Goal: Information Seeking & Learning: Learn about a topic

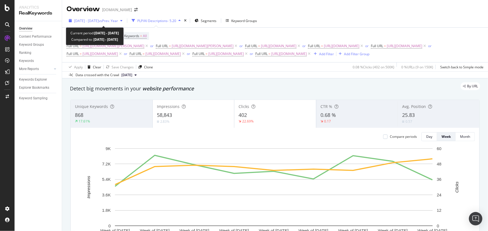
click at [87, 23] on div "2025 May. 21st - Jul. 18th vs Prev. Year" at bounding box center [95, 20] width 58 height 8
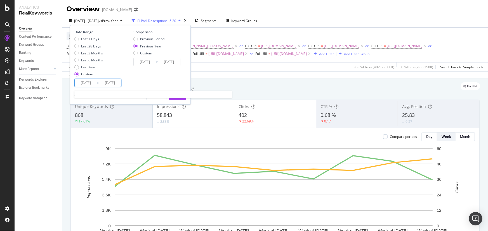
click at [89, 85] on input "2025/05/21" at bounding box center [86, 83] width 22 height 8
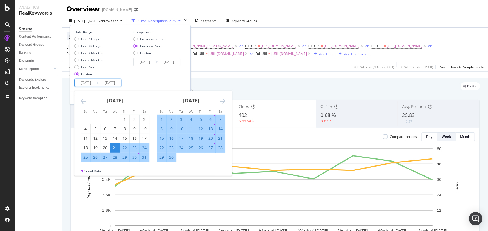
click at [117, 148] on div "21" at bounding box center [114, 148] width 9 height 6
click at [221, 106] on div "[DATE]" at bounding box center [190, 103] width 69 height 24
click at [221, 103] on icon "Move forward to switch to the next month." at bounding box center [222, 101] width 6 height 7
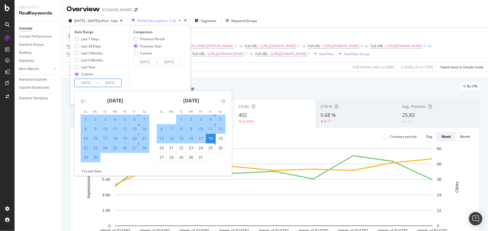
click at [221, 103] on icon "Move forward to switch to the next month." at bounding box center [222, 101] width 6 height 7
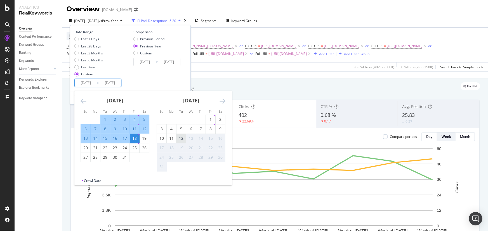
click at [181, 140] on div "12" at bounding box center [180, 139] width 9 height 6
type input "[DATE]"
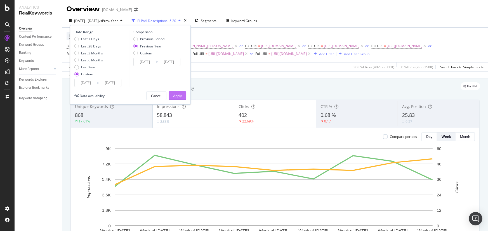
click at [173, 94] on div "Apply" at bounding box center [177, 96] width 9 height 5
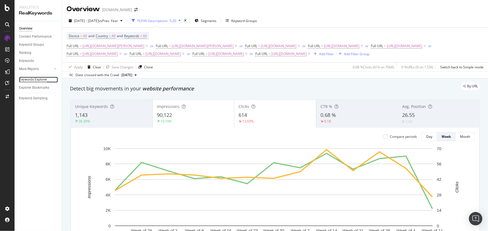
click at [43, 80] on div "Keywords Explorer" at bounding box center [33, 80] width 28 height 6
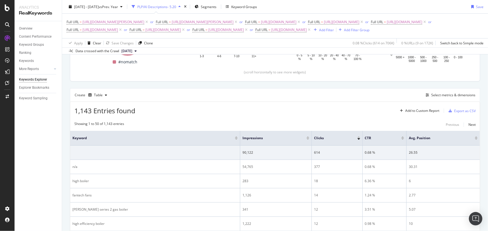
scroll to position [127, 0]
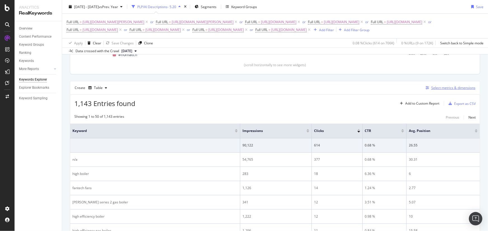
click at [390, 90] on div "button" at bounding box center [427, 87] width 8 height 3
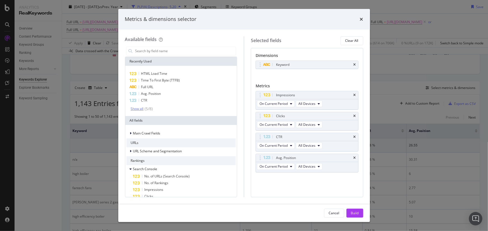
click at [140, 110] on div "Show all" at bounding box center [137, 109] width 13 height 4
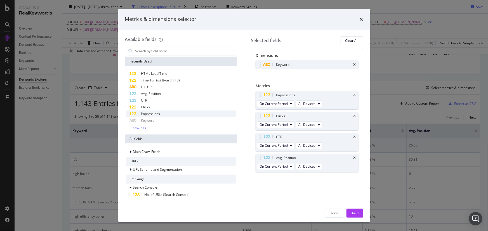
click at [164, 111] on div "Impressions" at bounding box center [181, 114] width 110 height 7
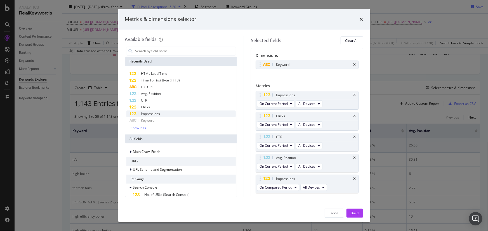
click at [164, 111] on div "Impressions" at bounding box center [181, 114] width 110 height 7
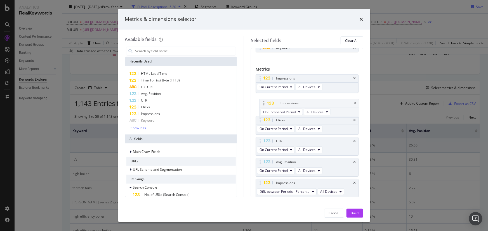
drag, startPoint x: 263, startPoint y: 163, endPoint x: 267, endPoint y: 104, distance: 58.5
click at [267, 104] on body "Analytics RealKeywords Overview Content Performance Keyword Groups Ranking Keyw…" at bounding box center [244, 115] width 488 height 231
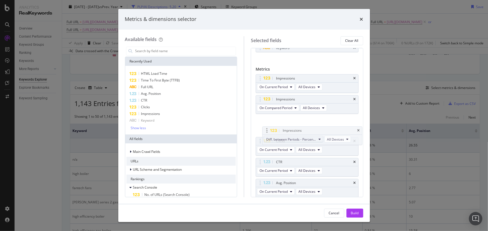
drag, startPoint x: 261, startPoint y: 182, endPoint x: 275, endPoint y: 134, distance: 49.9
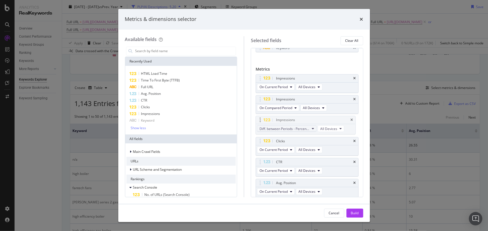
click at [268, 127] on body "Analytics RealKeywords Overview Content Performance Keyword Groups Ranking Keyw…" at bounding box center [244, 115] width 488 height 231
click at [280, 129] on span "Diff. between Periods - Percentage" at bounding box center [284, 129] width 50 height 5
click at [288, 170] on span "Diff. between Periods - Value" at bounding box center [289, 169] width 56 height 5
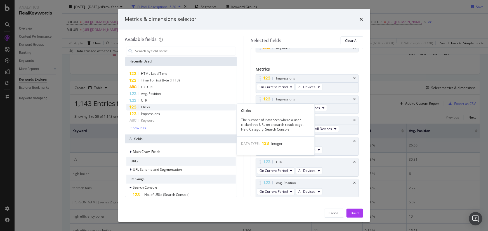
click at [193, 107] on div "Clicks" at bounding box center [181, 107] width 110 height 7
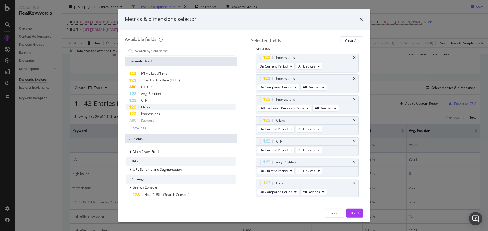
click at [193, 107] on div "Clicks" at bounding box center [181, 107] width 110 height 7
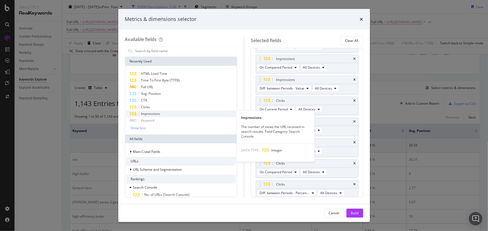
scroll to position [58, 0]
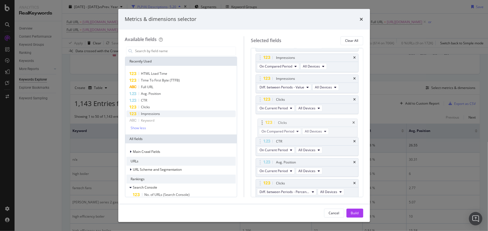
drag, startPoint x: 279, startPoint y: 161, endPoint x: 281, endPoint y: 119, distance: 42.8
click at [281, 119] on body "Analytics RealKeywords Overview Content Performance Keyword Groups Ranking Keyw…" at bounding box center [244, 115] width 488 height 231
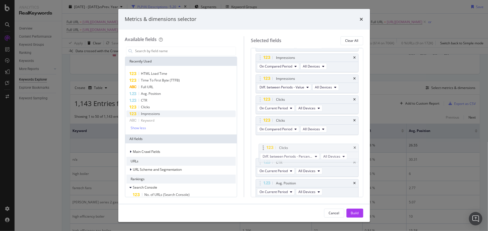
drag, startPoint x: 282, startPoint y: 180, endPoint x: 289, endPoint y: 146, distance: 35.3
click at [285, 142] on body "Analytics RealKeywords Overview Content Performance Keyword Groups Ranking Keyw…" at bounding box center [244, 115] width 488 height 231
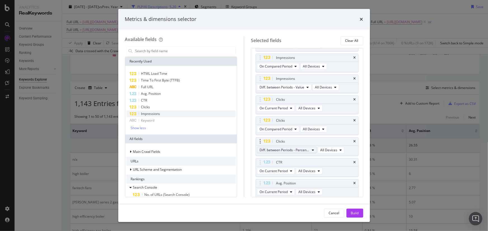
click at [294, 149] on span "Diff. between Periods - Percentage" at bounding box center [284, 150] width 50 height 5
click at [306, 176] on span "Diff. between Periods - Value" at bounding box center [289, 190] width 56 height 5
click at [289, 169] on button "On Current Period" at bounding box center [276, 171] width 38 height 7
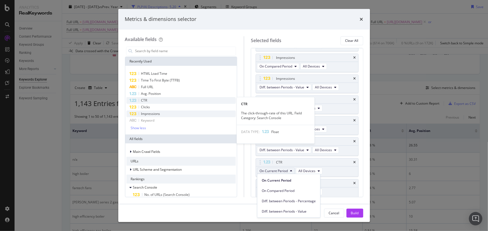
click at [171, 102] on div "CTR" at bounding box center [181, 100] width 110 height 7
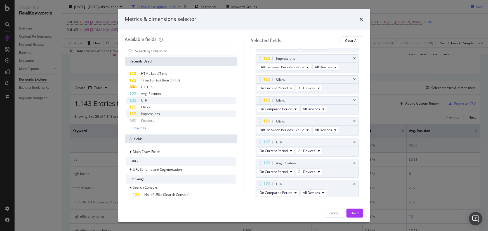
click at [171, 102] on div "CTR" at bounding box center [181, 100] width 110 height 7
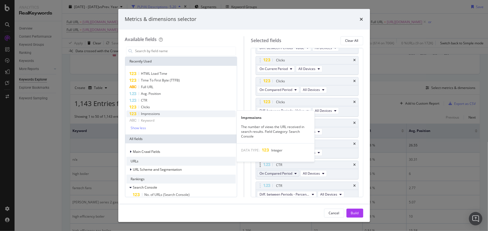
scroll to position [100, 0]
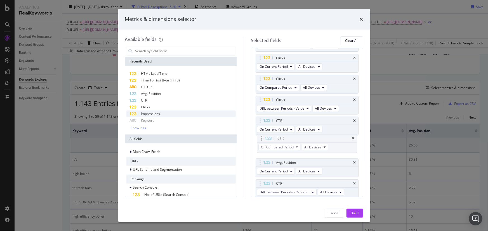
drag, startPoint x: 275, startPoint y: 161, endPoint x: 276, endPoint y: 138, distance: 23.5
click at [276, 138] on body "Analytics RealKeywords Overview Content Performance Keyword Groups Ranking Keyw…" at bounding box center [244, 115] width 488 height 231
drag, startPoint x: 287, startPoint y: 182, endPoint x: 287, endPoint y: 158, distance: 23.2
click at [287, 158] on body "Analytics RealKeywords Overview Content Performance Keyword Groups Ranking Keyw…" at bounding box center [244, 115] width 488 height 231
click at [289, 172] on span "Diff. between Periods - Percentage" at bounding box center [284, 171] width 50 height 5
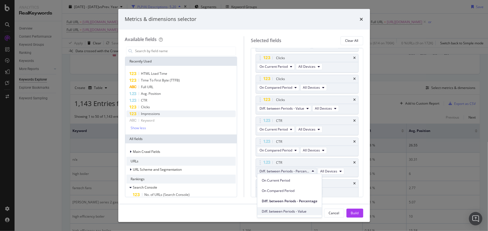
click at [301, 176] on span "Diff. between Periods - Value" at bounding box center [289, 211] width 56 height 5
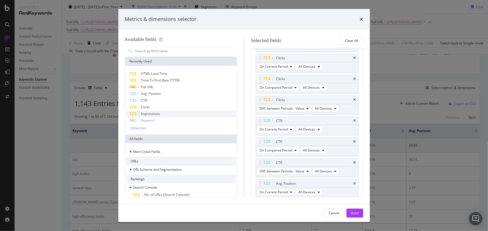
scroll to position [119, 0]
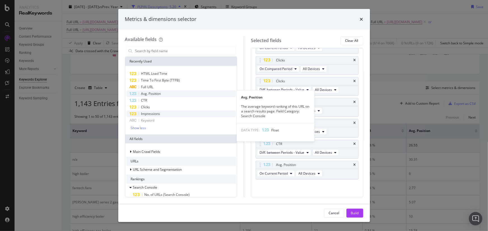
click at [184, 96] on div "Avg. Position" at bounding box center [181, 94] width 110 height 7
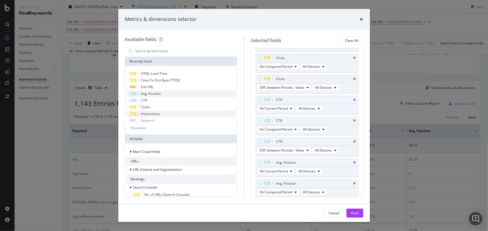
click at [184, 96] on div "Avg. Position" at bounding box center [181, 94] width 110 height 7
click at [308, 176] on button "Diff. between Periods - Percentage" at bounding box center [287, 192] width 60 height 7
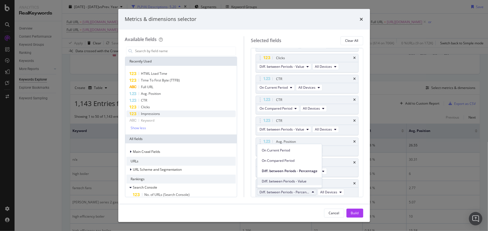
click at [310, 176] on span "Diff. between Periods - Value" at bounding box center [289, 181] width 56 height 5
click at [357, 176] on div "Build" at bounding box center [355, 213] width 8 height 5
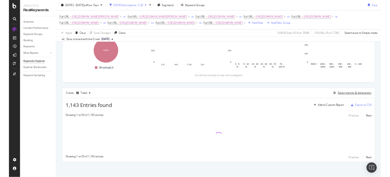
scroll to position [109, 0]
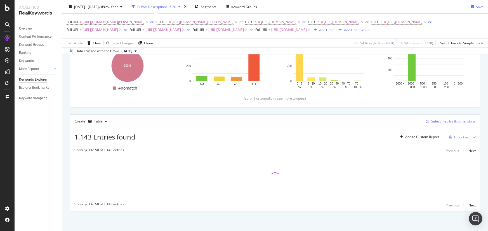
click at [390, 124] on div "Select metrics & dimensions" at bounding box center [449, 121] width 52 height 6
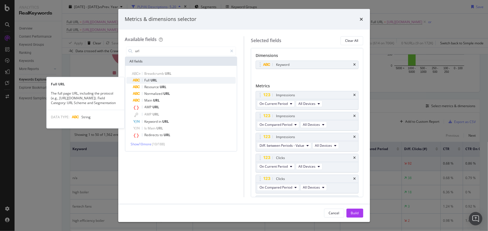
type input "url"
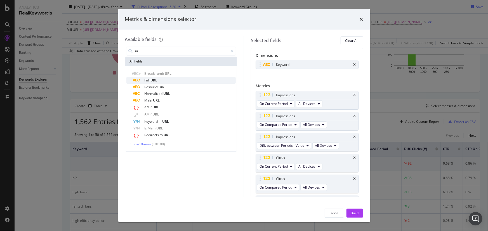
click at [176, 80] on div "Full URL" at bounding box center [184, 80] width 103 height 7
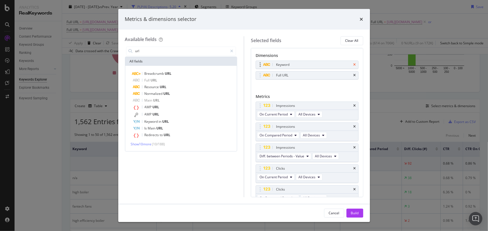
click at [353, 66] on icon "times" at bounding box center [354, 64] width 3 height 3
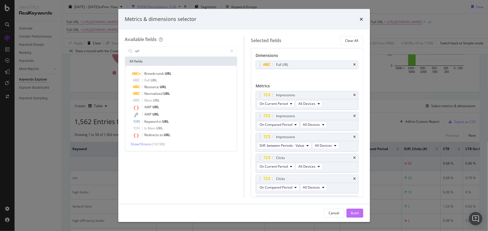
click at [346, 176] on button "Build" at bounding box center [354, 213] width 17 height 9
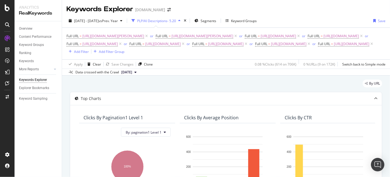
scroll to position [142, 0]
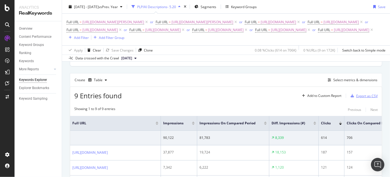
click at [360, 98] on div "Export as CSV" at bounding box center [367, 95] width 22 height 5
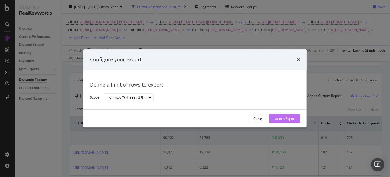
click at [284, 122] on div "Launch Export" at bounding box center [285, 118] width 22 height 8
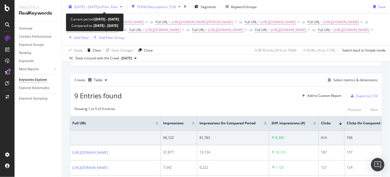
click at [88, 4] on span "2025 May. 21st - Aug. 12th" at bounding box center [86, 6] width 25 height 5
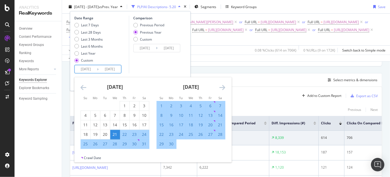
click at [88, 70] on input "2025/05/21" at bounding box center [86, 69] width 22 height 8
click at [84, 84] on icon "Move backward to switch to the previous month." at bounding box center [83, 87] width 6 height 7
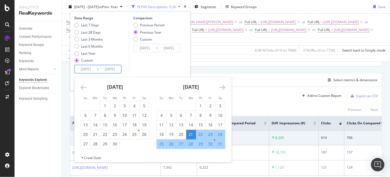
click at [84, 84] on icon "Move backward to switch to the previous month." at bounding box center [83, 87] width 6 height 7
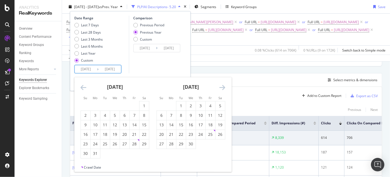
click at [84, 84] on icon "Move backward to switch to the previous month." at bounding box center [83, 87] width 6 height 7
click at [116, 143] on div "26" at bounding box center [114, 144] width 9 height 6
type input "2025/02/26"
type input "2024/02/28"
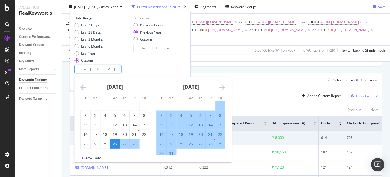
click at [220, 86] on icon "Move forward to switch to the next month." at bounding box center [222, 87] width 6 height 7
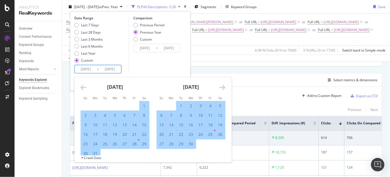
click at [220, 86] on icon "Move forward to switch to the next month." at bounding box center [222, 87] width 6 height 7
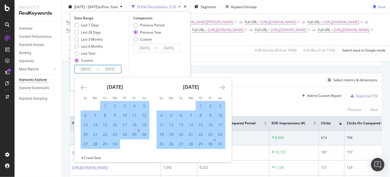
click at [184, 134] on div "20" at bounding box center [180, 134] width 9 height 6
type input "2025/05/20"
type input "2024/05/21"
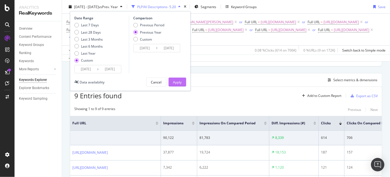
click at [173, 79] on div "Apply" at bounding box center [177, 81] width 9 height 5
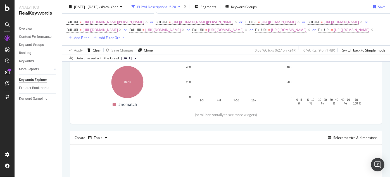
scroll to position [164, 0]
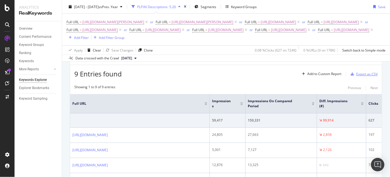
click at [359, 76] on div "Export as CSV" at bounding box center [367, 74] width 22 height 5
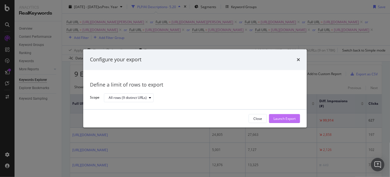
click at [274, 121] on div "Launch Export" at bounding box center [285, 118] width 22 height 8
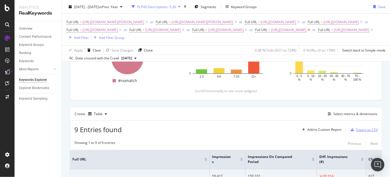
scroll to position [102, 0]
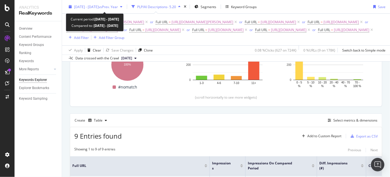
click at [90, 11] on button "2025 Feb. 26th - May. 20th vs Prev. Year" at bounding box center [95, 6] width 58 height 9
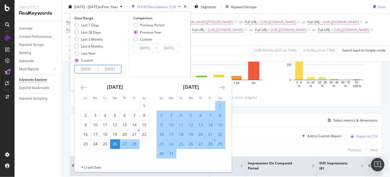
click at [91, 70] on input "2025/02/26" at bounding box center [86, 69] width 22 height 8
click at [222, 86] on icon "Move forward to switch to the next month." at bounding box center [222, 87] width 6 height 7
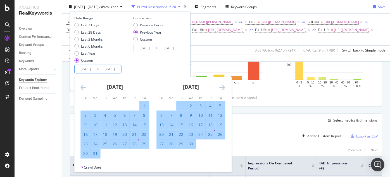
click at [222, 86] on icon "Move forward to switch to the next month." at bounding box center [222, 87] width 6 height 7
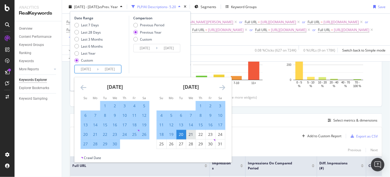
click at [188, 132] on div "21" at bounding box center [190, 134] width 9 height 6
type input "2025/05/21"
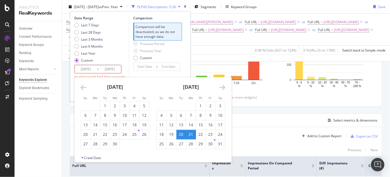
click at [188, 132] on div "21" at bounding box center [190, 134] width 9 height 6
type input "2025/05/21"
type input "2025/05/20"
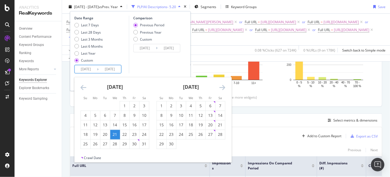
click at [93, 69] on input "2025/05/21" at bounding box center [86, 69] width 22 height 8
click at [220, 87] on icon "Move forward to switch to the next month." at bounding box center [222, 87] width 6 height 7
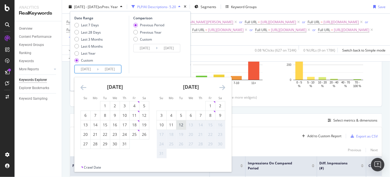
click at [183, 124] on div "12" at bounding box center [180, 125] width 9 height 6
type input "[DATE]"
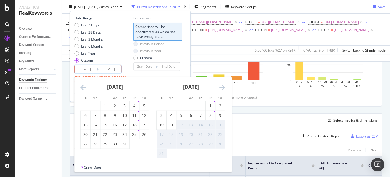
click at [82, 89] on icon "Move backward to switch to the previous month." at bounding box center [83, 87] width 6 height 7
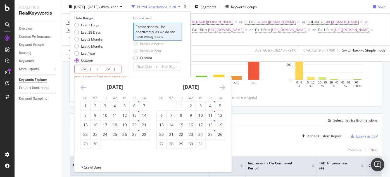
click at [82, 89] on icon "Move backward to switch to the previous month." at bounding box center [83, 87] width 6 height 7
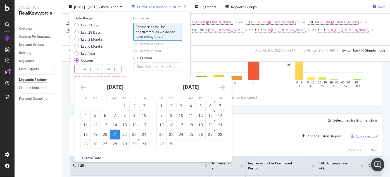
click at [118, 135] on div "21" at bounding box center [114, 134] width 9 height 6
type input "2025/05/21"
type input "2025/05/20"
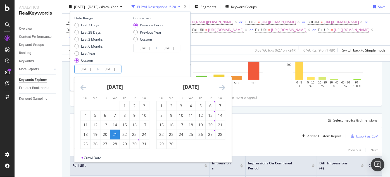
click at [221, 89] on icon "Move forward to switch to the next month." at bounding box center [222, 87] width 6 height 7
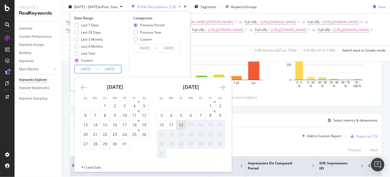
click at [182, 126] on div "12" at bounding box center [180, 125] width 9 height 6
type input "[DATE]"
type input "2025/02/26"
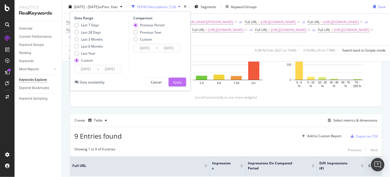
click at [172, 78] on button "Apply" at bounding box center [177, 81] width 18 height 9
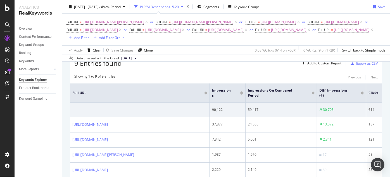
scroll to position [174, 0]
click at [356, 66] on div "Export as CSV" at bounding box center [367, 63] width 22 height 5
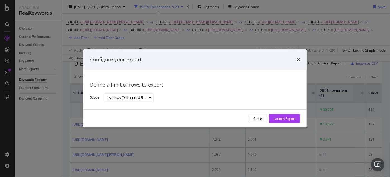
click at [280, 123] on div "Close Launch Export" at bounding box center [195, 119] width 224 height 18
click at [276, 115] on div "Launch Export" at bounding box center [285, 118] width 22 height 8
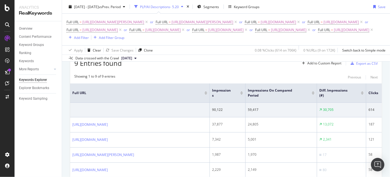
click at [356, 37] on div "Full URL = https://www.supplyhouse.com/Burnham-Series-2-Boilers-1473000 or Full…" at bounding box center [225, 29] width 319 height 23
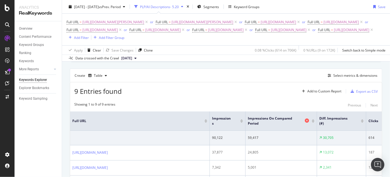
scroll to position [146, 0]
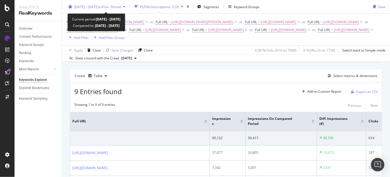
click at [99, 6] on span "2025 May. 21st - Aug. 12th" at bounding box center [86, 6] width 25 height 5
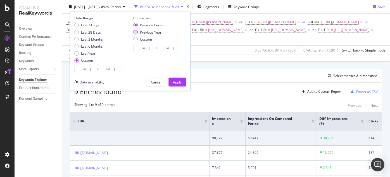
click at [139, 32] on div "Previous Year" at bounding box center [148, 32] width 31 height 5
type input "2024/05/22"
type input "[DATE]"
click at [180, 78] on div "Apply" at bounding box center [177, 82] width 9 height 8
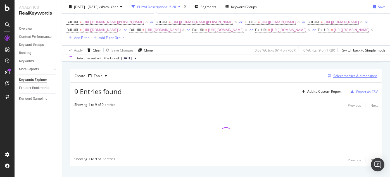
click at [325, 79] on div "Select metrics & dimensions" at bounding box center [351, 76] width 52 height 6
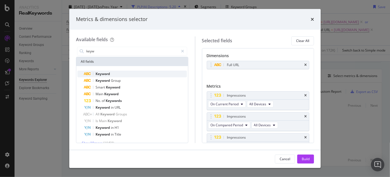
click at [106, 72] on span "Keyword" at bounding box center [103, 73] width 15 height 5
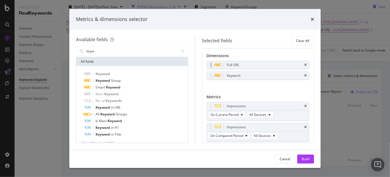
click at [305, 64] on div "Full URL" at bounding box center [258, 65] width 102 height 8
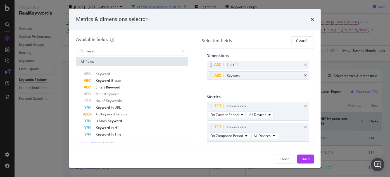
click at [304, 65] on icon "times" at bounding box center [305, 64] width 3 height 3
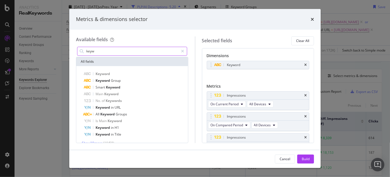
click at [132, 53] on input "keyw" at bounding box center [132, 51] width 93 height 8
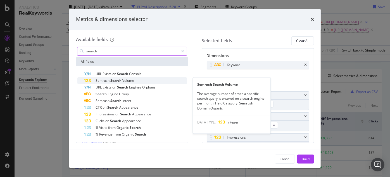
type input "search"
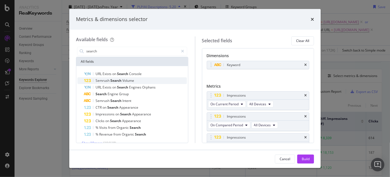
click at [132, 80] on span "Volume" at bounding box center [128, 80] width 12 height 5
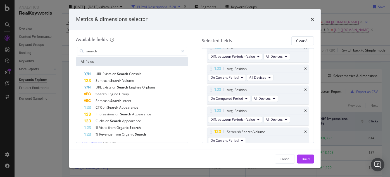
scroll to position [216, 0]
click at [299, 159] on button "Build" at bounding box center [305, 158] width 17 height 9
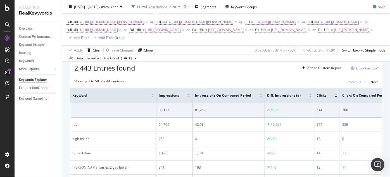
scroll to position [160, 0]
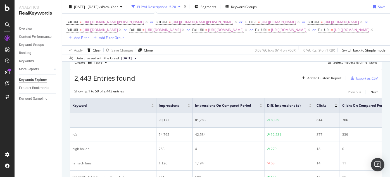
click at [354, 82] on div "Export as CSV" at bounding box center [362, 78] width 29 height 8
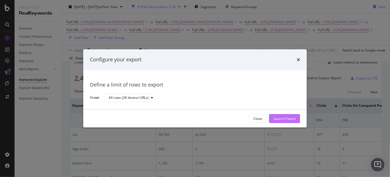
click at [286, 117] on div "Launch Export" at bounding box center [285, 118] width 22 height 5
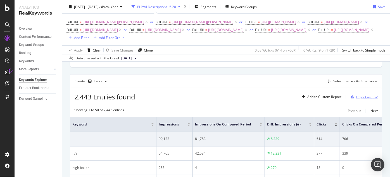
scroll to position [141, 0]
click at [328, 83] on icon "button" at bounding box center [329, 80] width 3 height 3
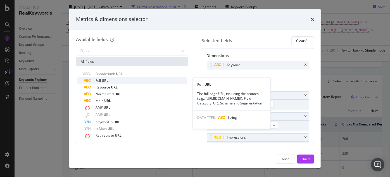
type input "url"
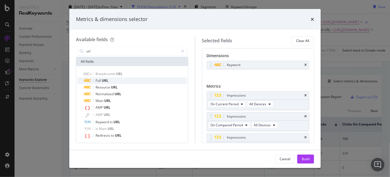
click at [125, 80] on div "Full URL" at bounding box center [135, 80] width 103 height 7
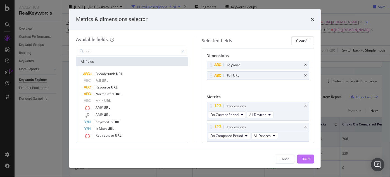
click at [310, 157] on button "Build" at bounding box center [305, 158] width 17 height 9
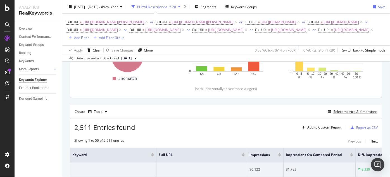
scroll to position [110, 0]
click at [353, 129] on div "button" at bounding box center [352, 127] width 8 height 3
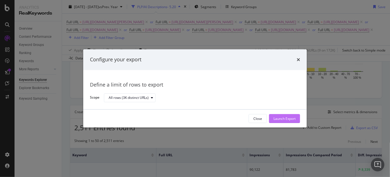
click at [285, 120] on div "Launch Export" at bounding box center [285, 118] width 22 height 5
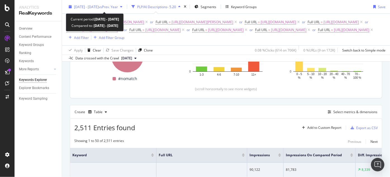
click at [96, 6] on span "2025 May. 21st - Aug. 12th" at bounding box center [86, 6] width 25 height 5
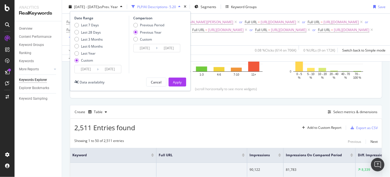
click at [94, 68] on input "2025/05/21" at bounding box center [86, 69] width 22 height 8
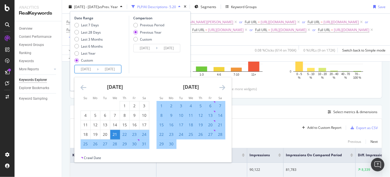
click at [80, 86] on div "May 2025 1 2 3 4 5 6 7 8 9 10 11 12 13 14 15 16 17 18 19 20 21 22 23 24 25 26 2…" at bounding box center [115, 113] width 76 height 72
click at [84, 88] on icon "Move backward to switch to the previous month." at bounding box center [83, 87] width 6 height 7
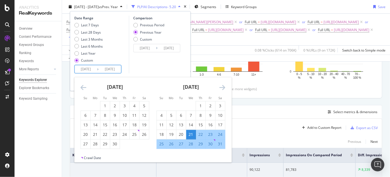
click at [84, 88] on icon "Move backward to switch to the previous month." at bounding box center [83, 87] width 6 height 7
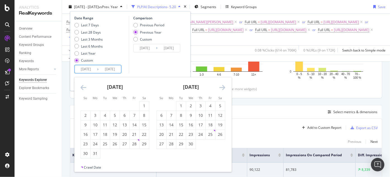
click at [83, 88] on icon "Move backward to switch to the previous month." at bounding box center [83, 87] width 6 height 7
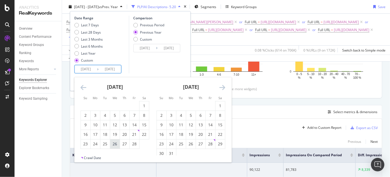
click at [117, 144] on div "26" at bounding box center [114, 144] width 9 height 6
type input "2025/02/26"
type input "2024/02/28"
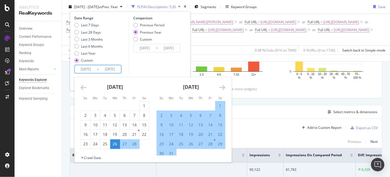
click at [223, 87] on icon "Move forward to switch to the next month." at bounding box center [222, 87] width 6 height 7
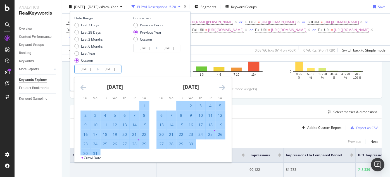
click at [223, 87] on icon "Move forward to switch to the next month." at bounding box center [222, 87] width 6 height 7
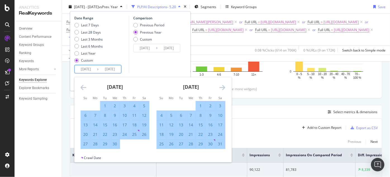
click at [182, 133] on div "20" at bounding box center [180, 134] width 9 height 6
type input "2025/05/20"
type input "2024/05/21"
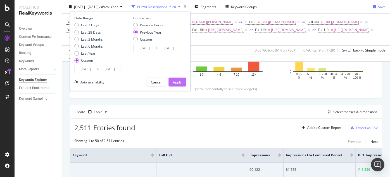
click at [173, 79] on div "Apply" at bounding box center [177, 82] width 9 height 8
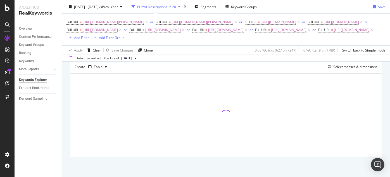
scroll to position [157, 0]
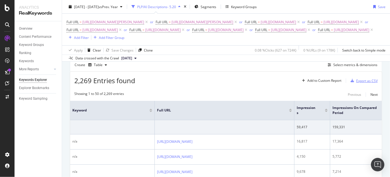
click at [352, 82] on div "button" at bounding box center [352, 80] width 8 height 3
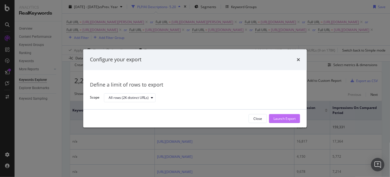
click at [279, 116] on div "Launch Export" at bounding box center [285, 118] width 22 height 5
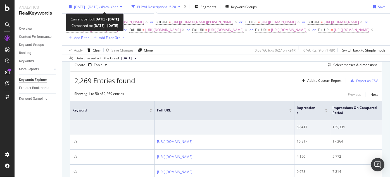
click at [98, 5] on span "2025 Feb. 26th - May. 20th" at bounding box center [86, 6] width 25 height 5
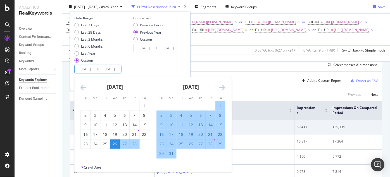
click at [90, 68] on input "2025/02/26" at bounding box center [86, 69] width 22 height 8
click at [220, 88] on div "[DATE] 1 2 3 4 5 6 7 8 9 10 11 12 13 14 15 16 17 18 19 20 21 22 23 24 25 26 27 …" at bounding box center [152, 120] width 157 height 87
click at [220, 88] on icon "Move forward to switch to the next month." at bounding box center [222, 87] width 6 height 7
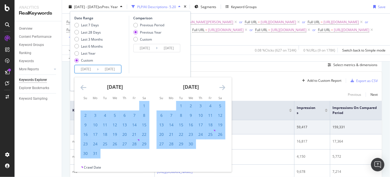
click at [220, 88] on icon "Move forward to switch to the next month." at bounding box center [222, 87] width 6 height 7
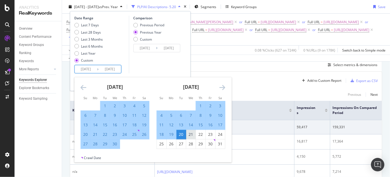
click at [190, 135] on div "21" at bounding box center [190, 134] width 9 height 6
type input "2025/05/21"
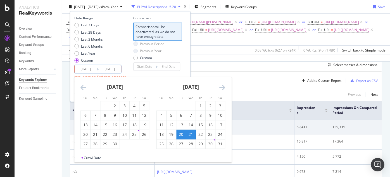
click at [224, 88] on icon "Move forward to switch to the next month." at bounding box center [222, 87] width 6 height 7
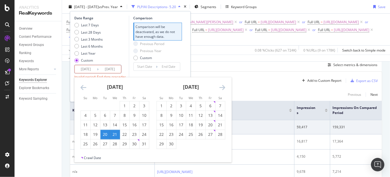
click at [118, 135] on div "21" at bounding box center [114, 134] width 9 height 6
type input "2025/05/21"
type input "2025/05/20"
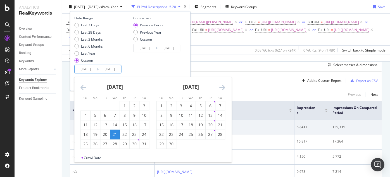
click at [92, 71] on input "2025/05/21" at bounding box center [86, 69] width 22 height 8
click at [114, 134] on div "21" at bounding box center [114, 134] width 9 height 6
click at [221, 86] on icon "Move forward to switch to the next month." at bounding box center [222, 87] width 6 height 7
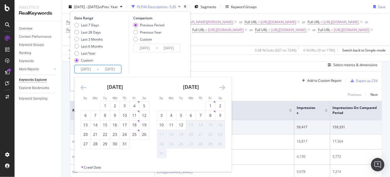
click at [221, 86] on icon "Move forward to switch to the next month." at bounding box center [222, 87] width 6 height 7
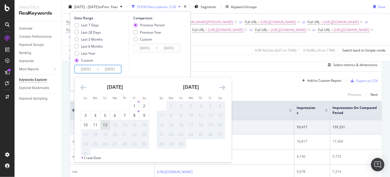
click at [106, 126] on div "12" at bounding box center [104, 125] width 9 height 6
type input "[DATE]"
type input "2025/02/26"
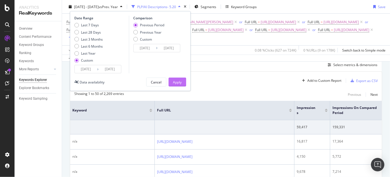
click at [178, 79] on div "Apply" at bounding box center [177, 82] width 9 height 8
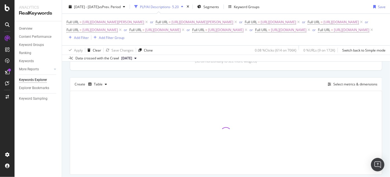
scroll to position [138, 0]
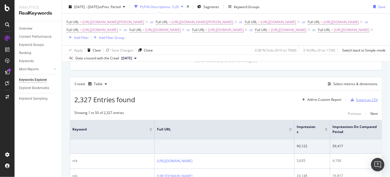
click at [363, 104] on div "Export as CSV" at bounding box center [362, 99] width 29 height 8
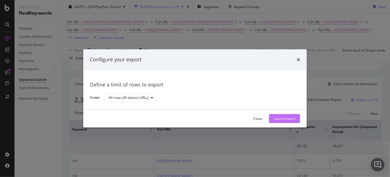
click at [276, 116] on div "Launch Export" at bounding box center [285, 118] width 22 height 5
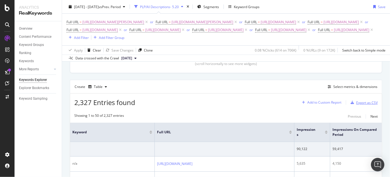
scroll to position [135, 0]
click at [358, 105] on div "Export as CSV" at bounding box center [367, 102] width 22 height 5
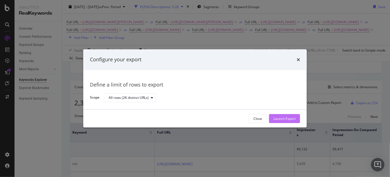
click at [274, 118] on div "Launch Export" at bounding box center [285, 118] width 22 height 5
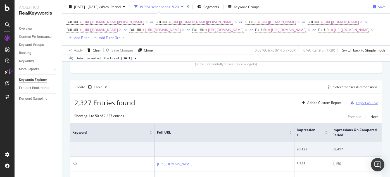
scroll to position [108, 0]
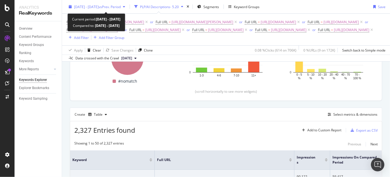
click at [91, 8] on span "2025 May. 21st - Aug. 12th" at bounding box center [86, 6] width 25 height 5
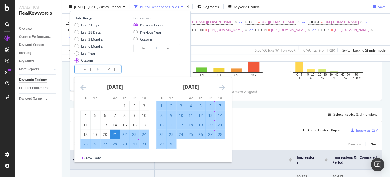
click at [92, 66] on input "2025/05/21" at bounding box center [86, 69] width 22 height 8
click at [131, 117] on div "9" at bounding box center [134, 115] width 9 height 6
type input "[DATE]"
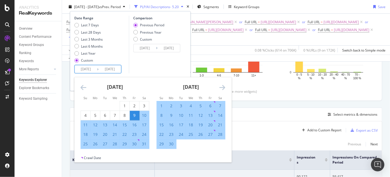
click at [219, 87] on icon "Move forward to switch to the next month." at bounding box center [222, 87] width 6 height 7
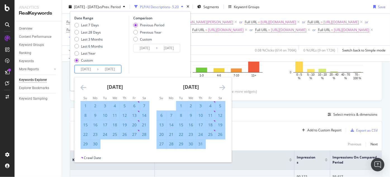
click at [219, 87] on icon "Move forward to switch to the next month." at bounding box center [222, 87] width 6 height 7
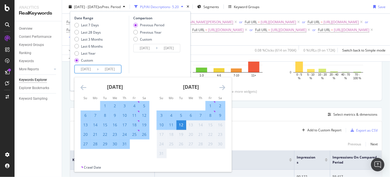
click at [179, 124] on div "12" at bounding box center [180, 125] width 9 height 6
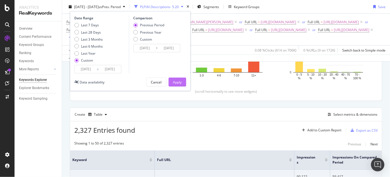
click at [172, 79] on button "Apply" at bounding box center [177, 81] width 18 height 9
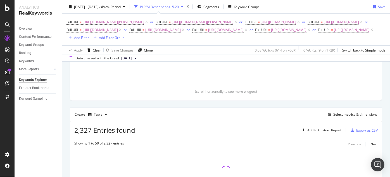
click at [372, 132] on div "Export as CSV" at bounding box center [367, 130] width 22 height 5
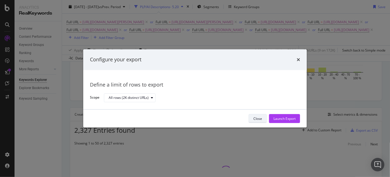
click at [252, 118] on button "Close" at bounding box center [258, 118] width 18 height 9
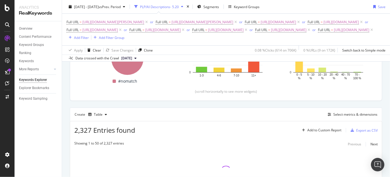
click at [179, 8] on div "PLP/AI Descriptions- 5.20" at bounding box center [159, 6] width 39 height 5
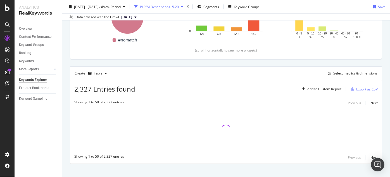
scroll to position [50, 0]
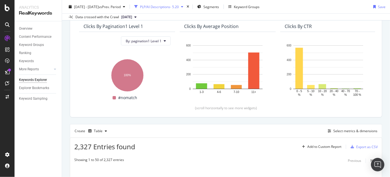
click at [179, 5] on div "PLP/AI Descriptions- 5.20" at bounding box center [159, 6] width 39 height 5
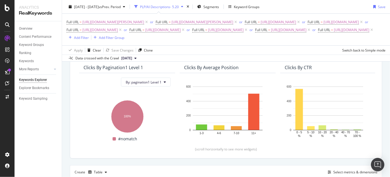
scroll to position [108, 0]
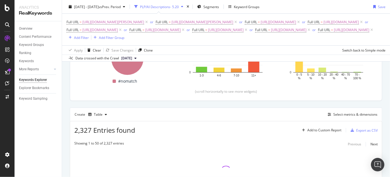
click at [138, 7] on icon "button" at bounding box center [135, 6] width 3 height 3
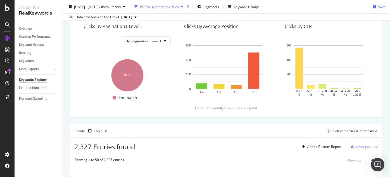
click at [138, 7] on icon "button" at bounding box center [135, 6] width 3 height 3
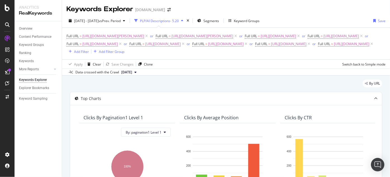
scroll to position [0, 0]
click at [171, 23] on div "PLP/AI Descriptions- 5.20" at bounding box center [159, 20] width 39 height 5
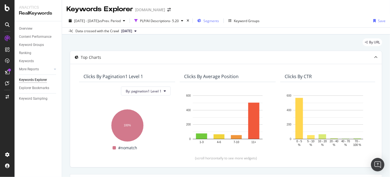
click at [219, 23] on span "Segments" at bounding box center [211, 20] width 16 height 5
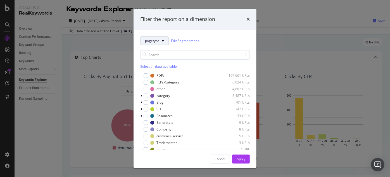
click at [159, 39] on span "pagetype" at bounding box center [152, 40] width 15 height 5
click at [225, 58] on input "modal" at bounding box center [195, 55] width 110 height 10
click at [171, 66] on div "Select all data available" at bounding box center [195, 66] width 110 height 5
click at [171, 66] on div "Unselect all data available" at bounding box center [195, 66] width 110 height 5
click at [164, 54] on input "modal" at bounding box center [195, 55] width 110 height 10
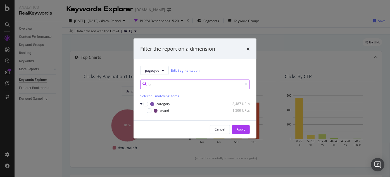
type input "b"
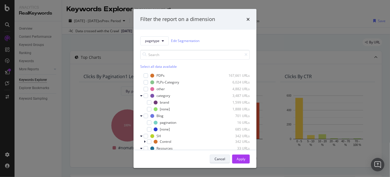
click at [220, 161] on div "Cancel" at bounding box center [220, 159] width 11 height 8
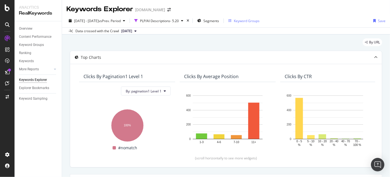
click at [260, 19] on div "Keyword Groups" at bounding box center [247, 20] width 26 height 5
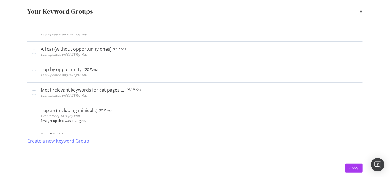
scroll to position [177, 0]
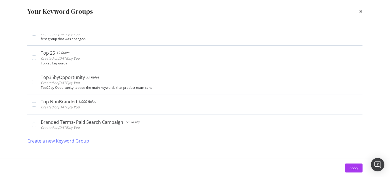
click at [360, 14] on div "times" at bounding box center [360, 11] width 3 height 9
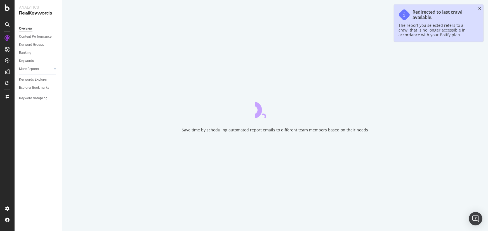
click at [478, 8] on icon "close toast" at bounding box center [479, 9] width 3 height 4
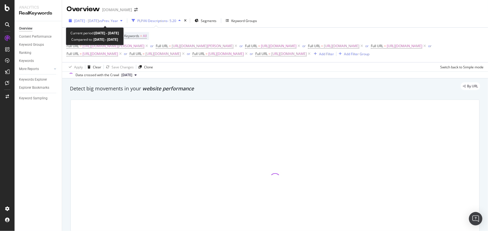
click at [101, 18] on div "2025 Mar. 23rd - May. 20th vs Prev. Year" at bounding box center [95, 20] width 58 height 8
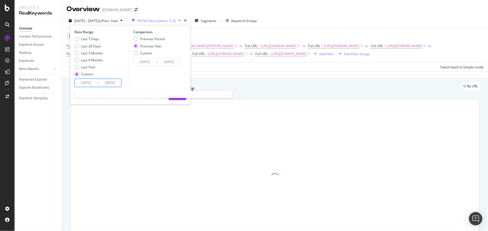
click at [88, 80] on input "2025/03/23" at bounding box center [86, 83] width 22 height 8
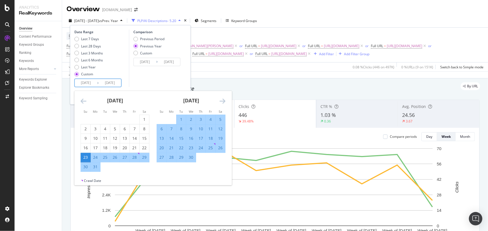
click at [86, 101] on icon "Move backward to switch to the previous month." at bounding box center [83, 101] width 6 height 7
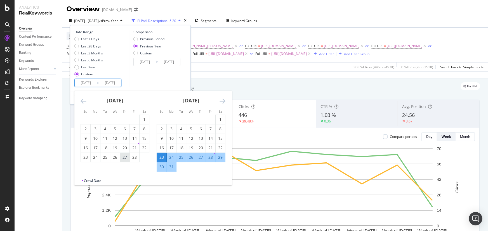
click at [123, 160] on div "27" at bounding box center [124, 158] width 9 height 6
type input "2025/02/27"
type input "2024/02/29"
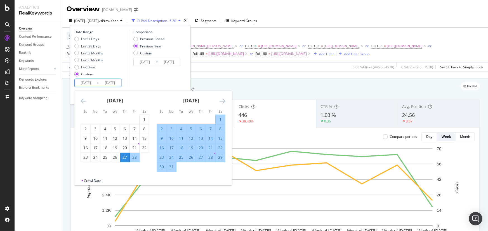
click at [220, 99] on icon "Move forward to switch to the next month." at bounding box center [222, 101] width 6 height 7
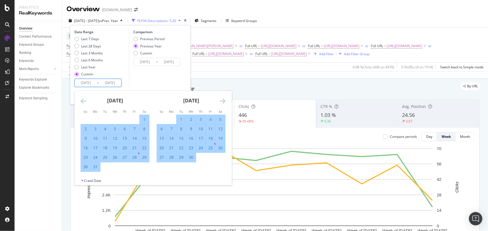
click at [220, 99] on icon "Move forward to switch to the next month." at bounding box center [222, 101] width 6 height 7
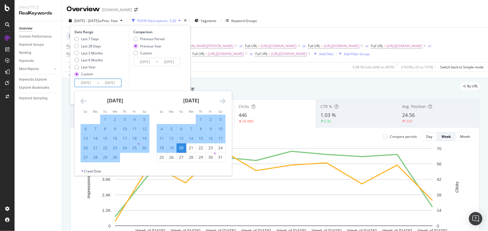
click at [179, 148] on div "20" at bounding box center [180, 148] width 9 height 6
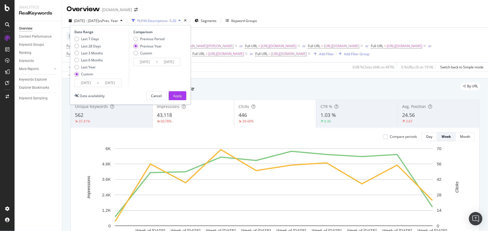
click at [134, 83] on div "Comparison Previous Period Previous Year Custom 2024/02/29 Navigate forward to …" at bounding box center [155, 59] width 53 height 58
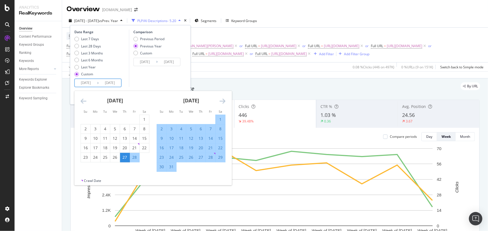
click at [108, 82] on input "2025/05/20" at bounding box center [110, 83] width 22 height 8
click at [177, 70] on div "Comparison Previous Period Previous Year Custom 2024/02/29 Navigate forward to …" at bounding box center [155, 59] width 53 height 58
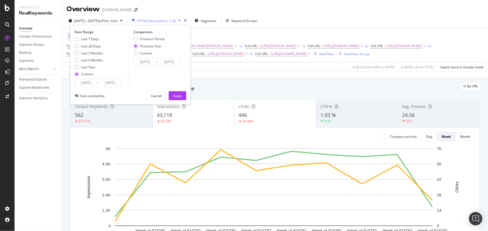
click at [177, 89] on div "Date Range Last 7 Days Last 28 Days Last 3 Months Last 6 Months Last Year Custo…" at bounding box center [130, 65] width 121 height 80
click at [178, 92] on div "Apply" at bounding box center [177, 96] width 9 height 8
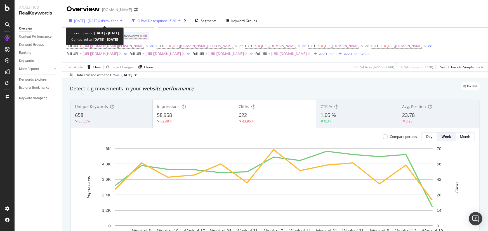
click at [95, 22] on span "2025 Feb. 27th - May. 20th" at bounding box center [86, 20] width 25 height 5
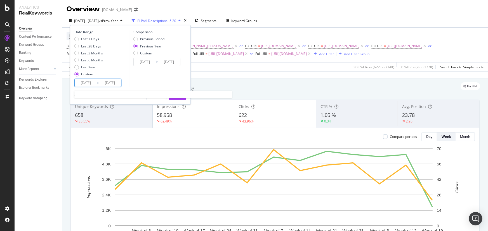
click at [95, 84] on input "2025/02/27" at bounding box center [86, 83] width 22 height 8
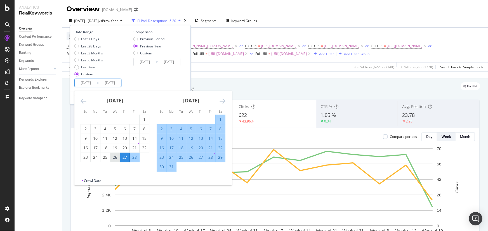
click at [118, 159] on div "26" at bounding box center [114, 158] width 9 height 6
type input "2025/02/26"
type input "2024/02/28"
click at [221, 101] on icon "Move forward to switch to the next month." at bounding box center [222, 101] width 6 height 7
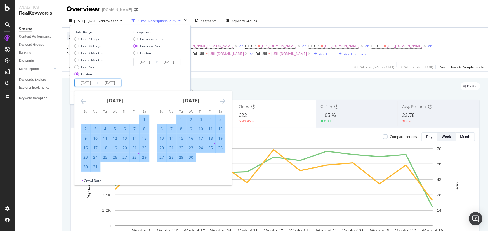
click at [221, 101] on icon "Move forward to switch to the next month." at bounding box center [222, 101] width 6 height 7
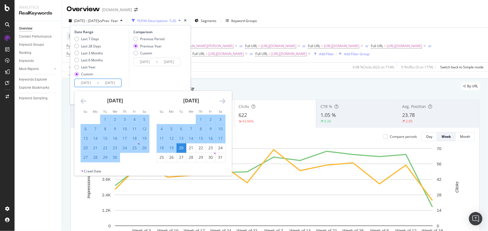
click at [180, 149] on div "20" at bounding box center [180, 148] width 9 height 6
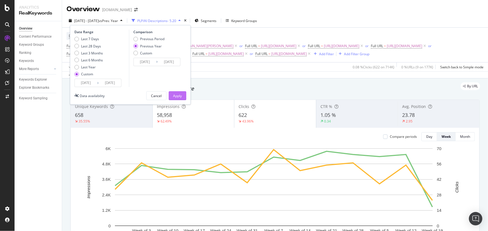
click at [175, 92] on div "Apply" at bounding box center [177, 96] width 9 height 8
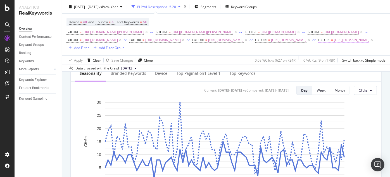
scroll to position [232, 0]
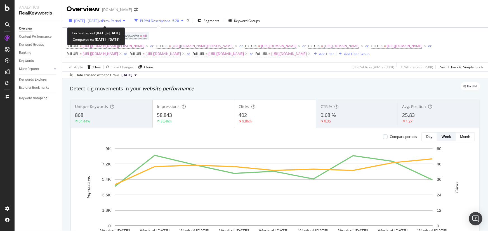
click at [99, 22] on span "2025 May. 21st - Jul. 18th" at bounding box center [86, 20] width 25 height 5
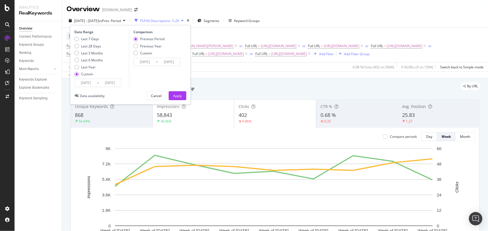
click at [91, 82] on input "2025/05/21" at bounding box center [86, 83] width 22 height 8
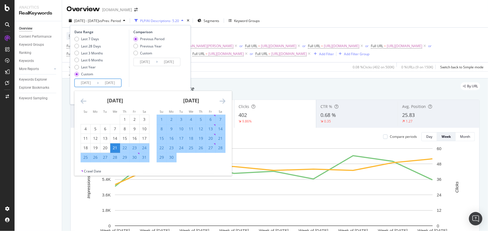
click at [117, 148] on div "21" at bounding box center [114, 148] width 9 height 6
click at [220, 95] on div "[DATE]" at bounding box center [190, 103] width 69 height 24
click at [221, 99] on icon "Move forward to switch to the next month." at bounding box center [222, 101] width 6 height 7
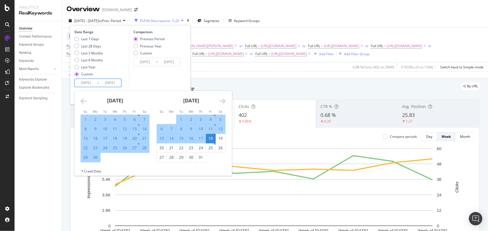
click at [221, 99] on icon "Move forward to switch to the next month." at bounding box center [222, 101] width 6 height 7
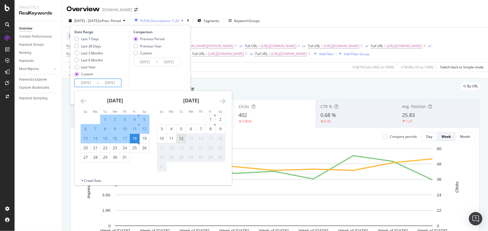
click at [184, 139] on div "12" at bounding box center [180, 139] width 9 height 6
type input "[DATE]"
type input "2025/02/26"
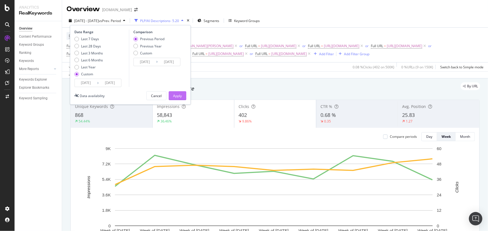
click at [177, 94] on div "Apply" at bounding box center [177, 96] width 9 height 5
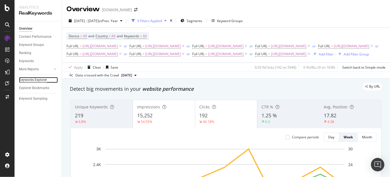
click at [40, 80] on div "Keywords Explorer" at bounding box center [33, 80] width 28 height 6
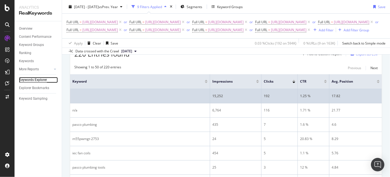
scroll to position [122, 0]
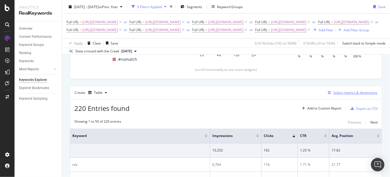
click at [328, 94] on icon "button" at bounding box center [329, 92] width 3 height 3
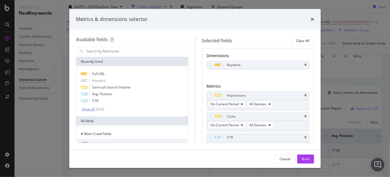
click at [91, 109] on div "Show all" at bounding box center [88, 109] width 13 height 4
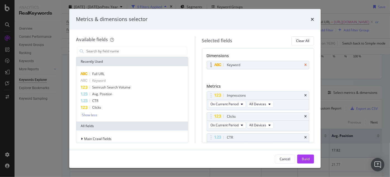
click at [304, 65] on icon "times" at bounding box center [305, 64] width 3 height 3
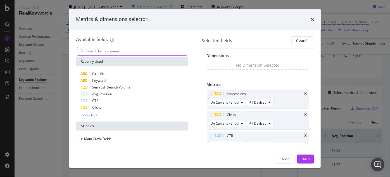
click at [144, 53] on input "modal" at bounding box center [136, 51] width 101 height 8
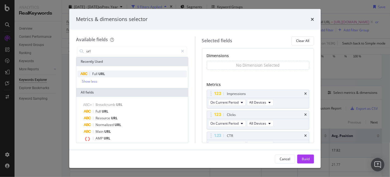
click at [134, 73] on div "Full URL" at bounding box center [132, 73] width 110 height 7
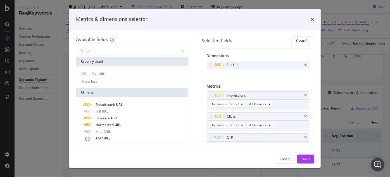
scroll to position [19, 0]
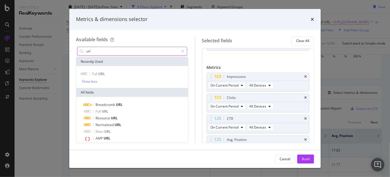
click at [121, 51] on input "url" at bounding box center [132, 51] width 93 height 8
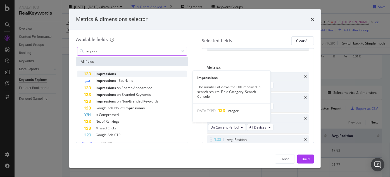
type input "impres"
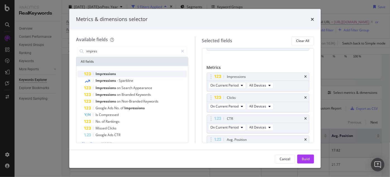
click at [122, 73] on div "Impressions" at bounding box center [135, 73] width 103 height 7
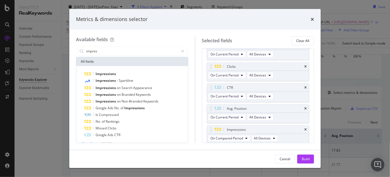
click at [122, 73] on div "Impressions" at bounding box center [135, 73] width 103 height 7
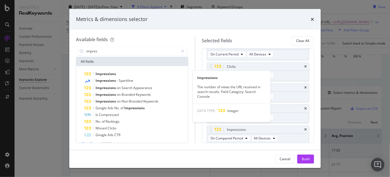
scroll to position [71, 0]
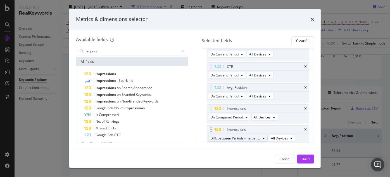
click at [248, 135] on span "Diff. between Periods - Percentage" at bounding box center [236, 137] width 50 height 5
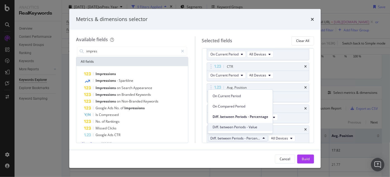
click at [250, 129] on div "Diff. between Periods - Value" at bounding box center [240, 127] width 65 height 8
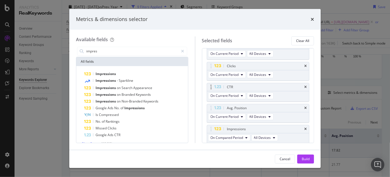
scroll to position [51, 0]
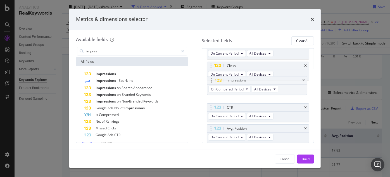
drag, startPoint x: 223, startPoint y: 128, endPoint x: 225, endPoint y: 70, distance: 57.8
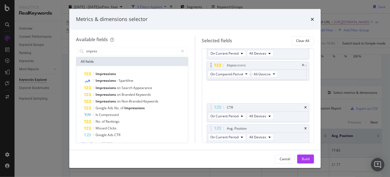
click at [225, 70] on body "Analytics RealKeywords Overview Content Performance Keyword Groups Ranking Keyw…" at bounding box center [195, 88] width 390 height 177
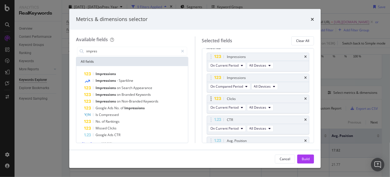
scroll to position [89, 0]
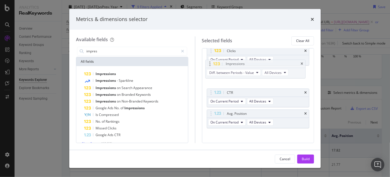
drag, startPoint x: 225, startPoint y: 109, endPoint x: 225, endPoint y: 53, distance: 56.7
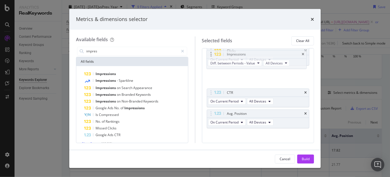
click at [225, 53] on body "Analytics RealKeywords Overview Content Performance Keyword Groups Ranking Keyw…" at bounding box center [195, 88] width 390 height 177
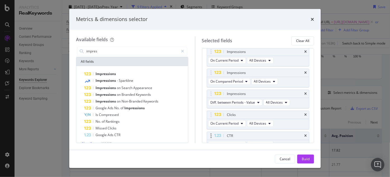
scroll to position [59, 0]
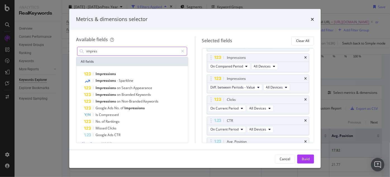
click at [106, 54] on input "impres" at bounding box center [132, 51] width 93 height 8
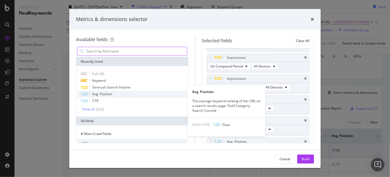
scroll to position [7, 0]
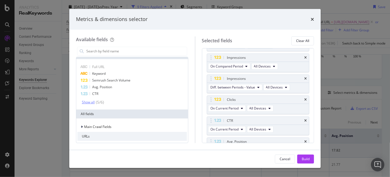
click at [94, 103] on div "Show all" at bounding box center [88, 102] width 13 height 4
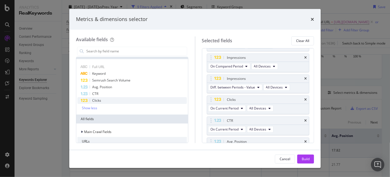
click at [102, 102] on div "Clicks" at bounding box center [132, 100] width 110 height 7
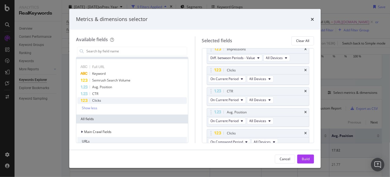
scroll to position [91, 0]
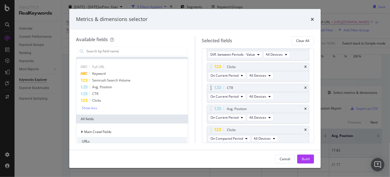
drag, startPoint x: 214, startPoint y: 125, endPoint x: 216, endPoint y: 85, distance: 40.0
drag, startPoint x: 216, startPoint y: 85, endPoint x: 212, endPoint y: 129, distance: 43.2
click at [212, 129] on body "Analytics RealKeywords Overview Content Performance Keyword Groups Ranking Keyw…" at bounding box center [195, 88] width 390 height 177
drag, startPoint x: 212, startPoint y: 129, endPoint x: 218, endPoint y: 88, distance: 41.5
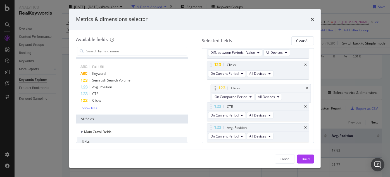
drag, startPoint x: 220, startPoint y: 126, endPoint x: 224, endPoint y: 87, distance: 39.1
click at [224, 87] on body "Analytics RealKeywords Overview Content Performance Keyword Groups Ranking Keyw…" at bounding box center [195, 88] width 390 height 177
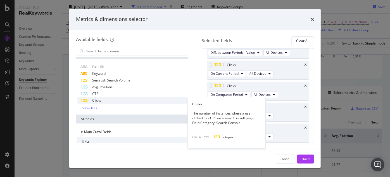
click at [123, 99] on div "Clicks" at bounding box center [132, 100] width 110 height 7
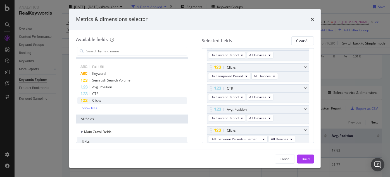
scroll to position [112, 0]
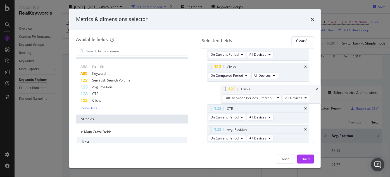
drag, startPoint x: 215, startPoint y: 127, endPoint x: 229, endPoint y: 86, distance: 43.4
click at [229, 86] on body "Analytics RealKeywords Overview Content Performance Keyword Groups Ranking Keyw…" at bounding box center [195, 88] width 390 height 177
click at [235, 95] on span "Diff. between Periods - Percentage" at bounding box center [236, 96] width 50 height 5
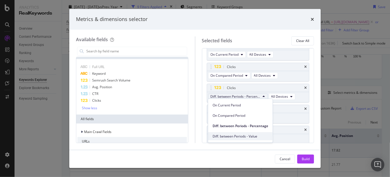
click at [247, 135] on span "Diff. between Periods - Value" at bounding box center [241, 136] width 56 height 5
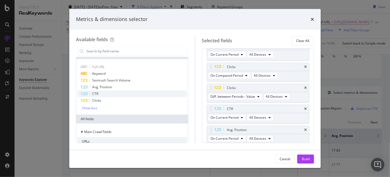
click at [123, 95] on div "CTR" at bounding box center [132, 93] width 110 height 7
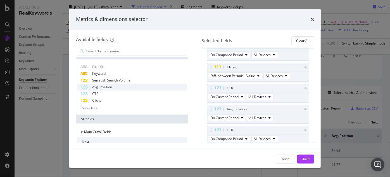
click at [124, 85] on div "Avg. Position" at bounding box center [132, 87] width 110 height 7
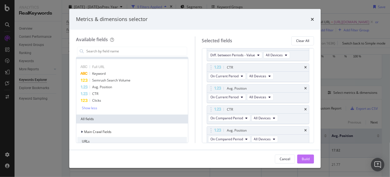
click at [307, 156] on div "Build" at bounding box center [306, 158] width 8 height 5
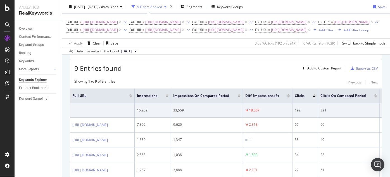
scroll to position [162, 0]
click at [353, 73] on div "Export as CSV" at bounding box center [362, 68] width 29 height 8
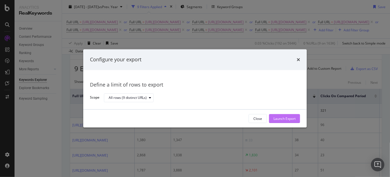
click at [275, 117] on div "Launch Export" at bounding box center [285, 118] width 22 height 5
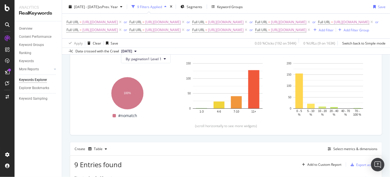
scroll to position [66, 0]
click at [348, 6] on div "2025 May. 9th - Jul. 18th vs Prev. Year 9 Filters Applied Segments Keyword Grou…" at bounding box center [226, 7] width 328 height 11
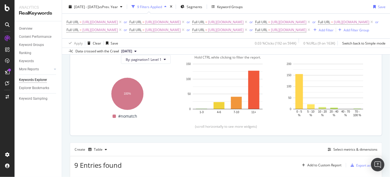
scroll to position [106, 0]
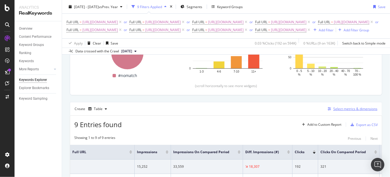
click at [329, 110] on icon "button" at bounding box center [329, 108] width 3 height 3
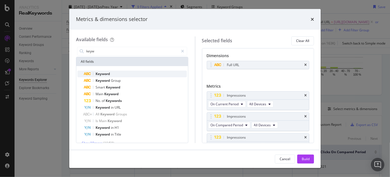
click at [136, 75] on div "Keyword" at bounding box center [135, 73] width 103 height 7
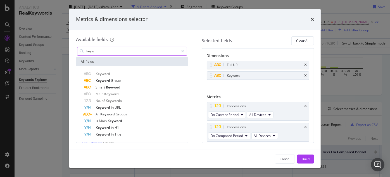
click at [134, 50] on input "keyw" at bounding box center [132, 51] width 93 height 8
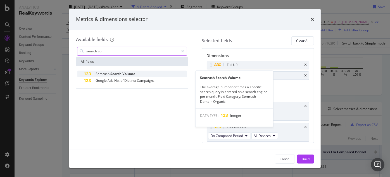
type input "search vol"
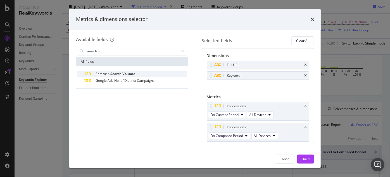
click at [131, 72] on span "Volume" at bounding box center [128, 73] width 13 height 5
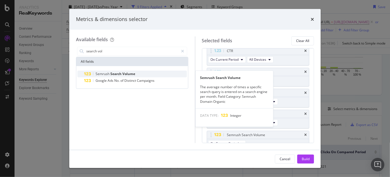
scroll to position [185, 0]
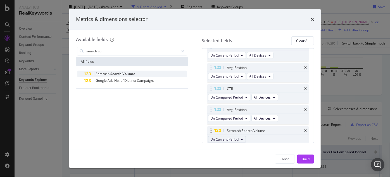
click at [229, 137] on span "On Current Period" at bounding box center [225, 139] width 28 height 5
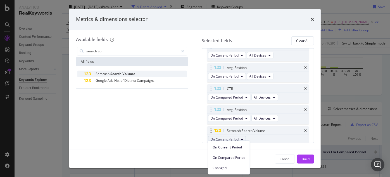
click at [229, 137] on span "On Current Period" at bounding box center [225, 139] width 28 height 5
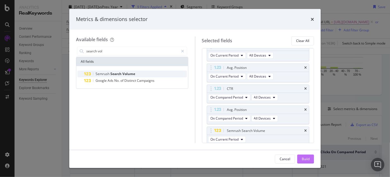
click at [311, 157] on button "Build" at bounding box center [305, 158] width 17 height 9
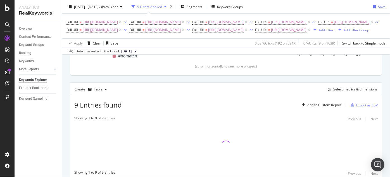
scroll to position [138, 0]
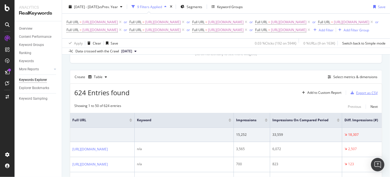
click at [355, 97] on div "Export as CSV" at bounding box center [362, 92] width 29 height 8
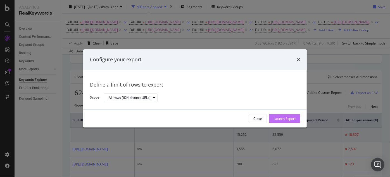
click at [291, 122] on div "Launch Export" at bounding box center [285, 118] width 22 height 8
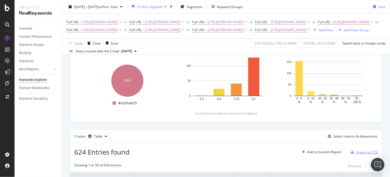
scroll to position [87, 0]
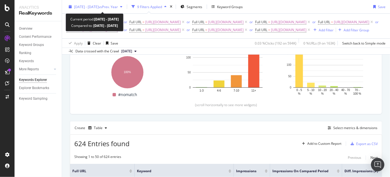
click at [118, 6] on span "vs Prev. Year" at bounding box center [108, 6] width 19 height 5
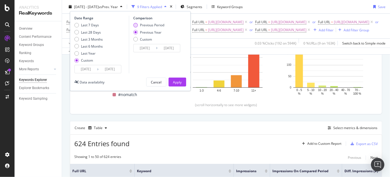
click at [139, 24] on div "Previous Period" at bounding box center [148, 25] width 31 height 5
type input "2025/02/27"
type input "[DATE]"
click at [173, 81] on div "Apply" at bounding box center [177, 81] width 9 height 5
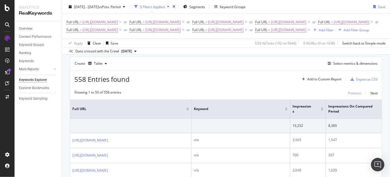
scroll to position [140, 0]
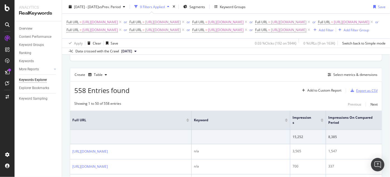
click at [358, 93] on div "Export as CSV" at bounding box center [367, 90] width 22 height 5
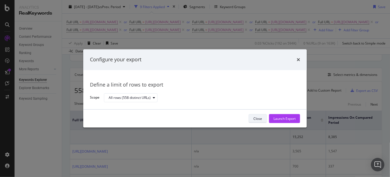
click at [257, 118] on div "Close" at bounding box center [257, 118] width 9 height 5
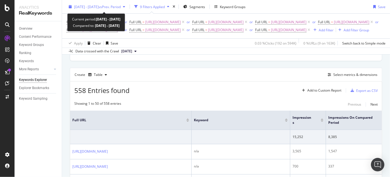
click at [118, 3] on div "2025 May. 9th - Jul. 18th vs Prev. Period" at bounding box center [96, 7] width 61 height 8
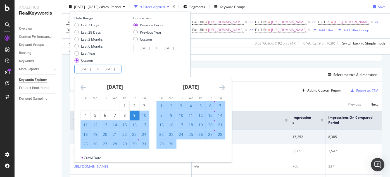
click at [88, 68] on input "[DATE]" at bounding box center [86, 69] width 22 height 8
click at [133, 114] on div "9" at bounding box center [134, 115] width 9 height 6
click at [223, 85] on icon "Move forward to switch to the next month." at bounding box center [222, 87] width 6 height 7
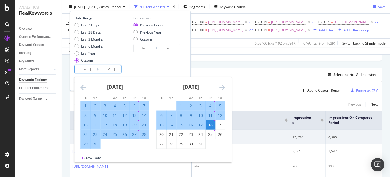
click at [223, 85] on icon "Move forward to switch to the next month." at bounding box center [222, 87] width 6 height 7
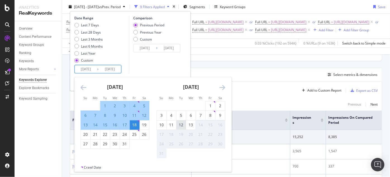
click at [182, 125] on div "12" at bounding box center [180, 125] width 9 height 6
type input "[DATE]"
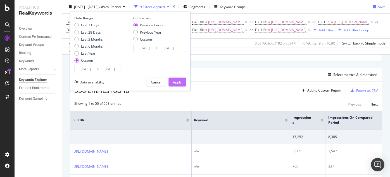
click at [178, 81] on div "Apply" at bounding box center [177, 81] width 9 height 5
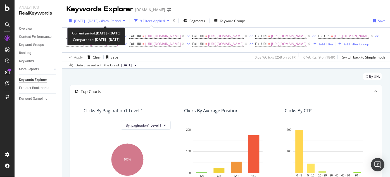
click at [127, 25] on div "2025 May. 9th - Aug. 12th vs Prev. Period" at bounding box center [96, 20] width 61 height 8
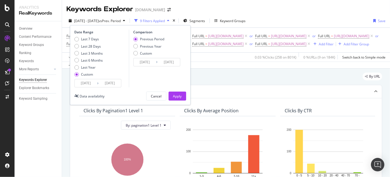
click at [143, 44] on div "Previous Year" at bounding box center [151, 46] width 22 height 5
type input "[DATE]"
click at [179, 92] on div "Apply" at bounding box center [177, 96] width 9 height 8
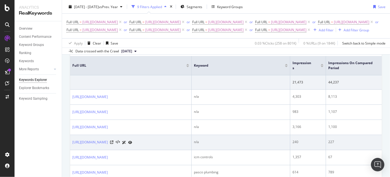
scroll to position [195, 0]
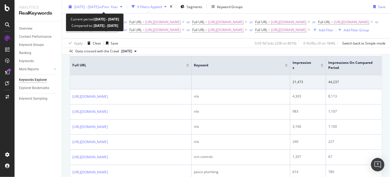
click at [99, 5] on span "[DATE] - [DATE]" at bounding box center [86, 6] width 25 height 5
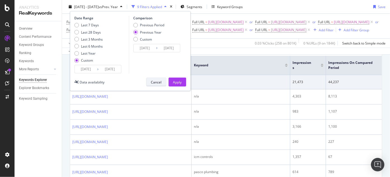
click at [156, 79] on div "Cancel" at bounding box center [156, 81] width 11 height 5
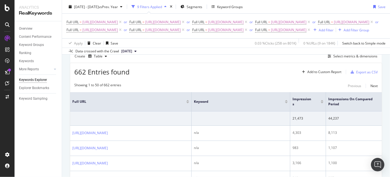
scroll to position [158, 0]
click at [325, 60] on div "Select metrics & dimensions" at bounding box center [351, 56] width 52 height 6
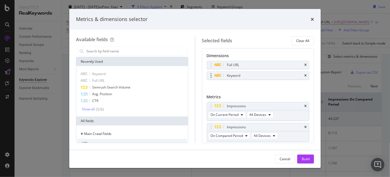
click at [301, 74] on div "Keyword" at bounding box center [258, 76] width 102 height 8
click at [304, 75] on icon "times" at bounding box center [305, 75] width 3 height 3
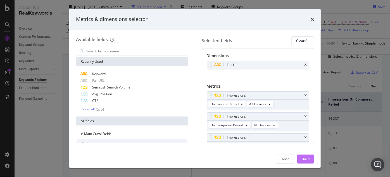
click at [302, 159] on div "Build" at bounding box center [306, 158] width 8 height 5
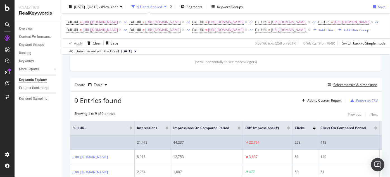
scroll to position [130, 0]
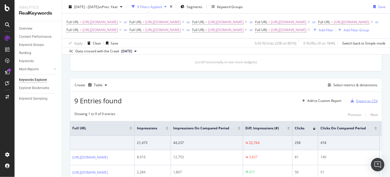
click at [353, 105] on div "Export as CSV" at bounding box center [362, 100] width 29 height 8
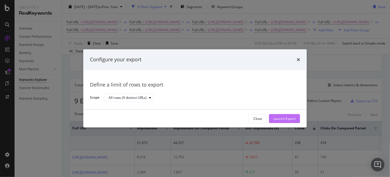
click at [279, 121] on div "Launch Export" at bounding box center [285, 118] width 22 height 8
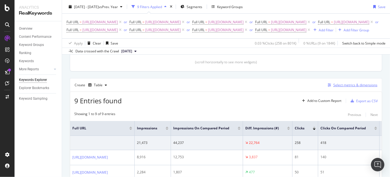
click at [325, 87] on div "button" at bounding box center [329, 84] width 8 height 3
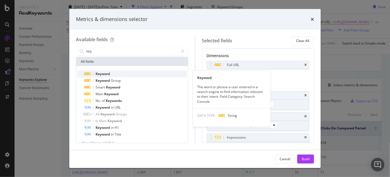
type input "key"
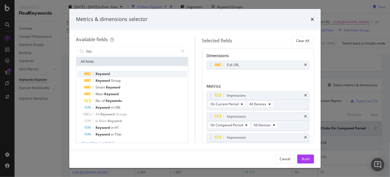
click at [121, 75] on div "Keyword" at bounding box center [135, 73] width 103 height 7
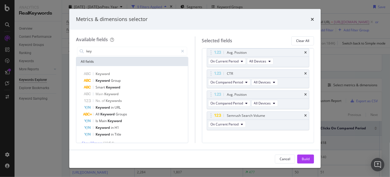
scroll to position [200, 0]
click at [302, 158] on div "Build" at bounding box center [306, 158] width 8 height 5
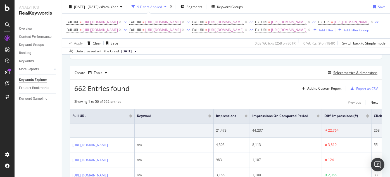
scroll to position [142, 0]
click at [369, 91] on div "Export as CSV" at bounding box center [367, 88] width 22 height 5
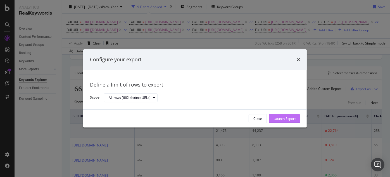
click at [292, 116] on div "Launch Export" at bounding box center [285, 118] width 22 height 8
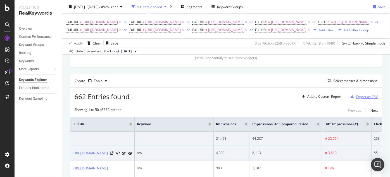
scroll to position [134, 0]
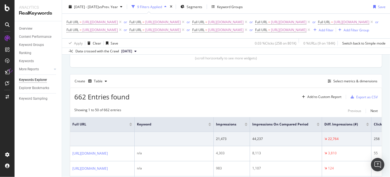
click at [242, 87] on div "Create Table Select metrics & dimensions" at bounding box center [226, 80] width 312 height 13
click at [349, 15] on div "Full URL = https://www.supplyhouse.com/Pipe-Vise or Full URL = https://www.supp…" at bounding box center [225, 26] width 319 height 25
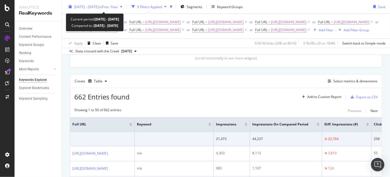
click at [118, 9] on div "[DATE] - [DATE] vs Prev. Year" at bounding box center [96, 6] width 44 height 5
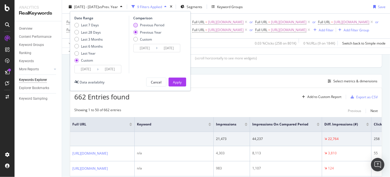
click at [145, 27] on div "Previous Period" at bounding box center [152, 25] width 24 height 5
type input "[DATE]"
click at [177, 79] on div "Apply" at bounding box center [177, 81] width 9 height 5
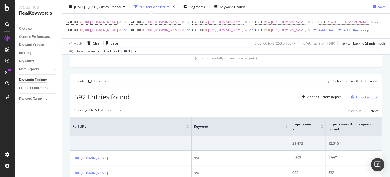
click at [356, 99] on div "Export as CSV" at bounding box center [367, 96] width 22 height 5
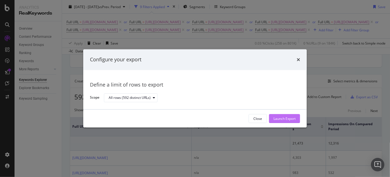
click at [283, 120] on div "Launch Export" at bounding box center [285, 118] width 22 height 5
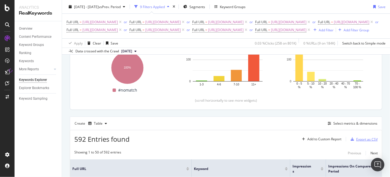
scroll to position [101, 0]
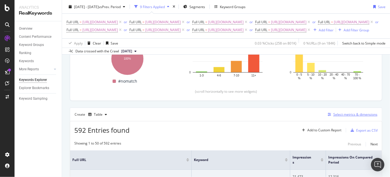
click at [328, 116] on icon "button" at bounding box center [329, 114] width 3 height 3
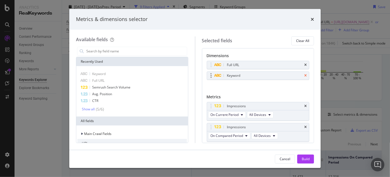
click at [304, 76] on icon "times" at bounding box center [305, 75] width 3 height 3
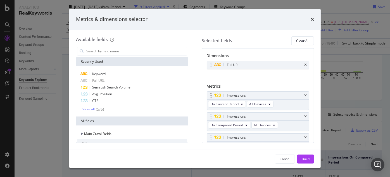
scroll to position [193, 0]
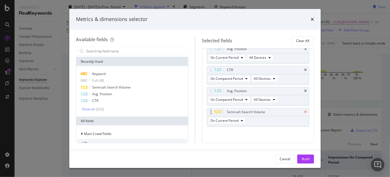
click at [304, 110] on icon "times" at bounding box center [305, 111] width 3 height 3
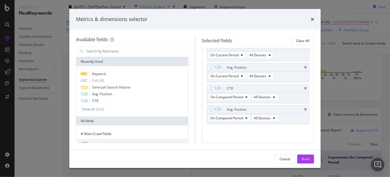
scroll to position [172, 0]
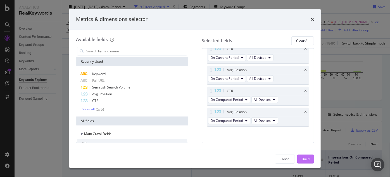
click at [304, 161] on div "Build" at bounding box center [306, 158] width 8 height 5
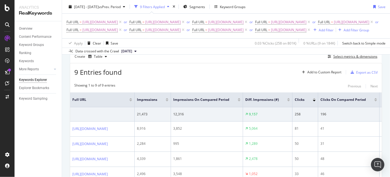
scroll to position [157, 0]
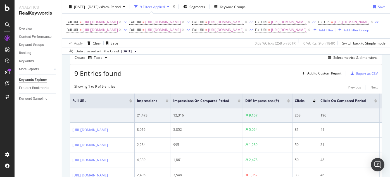
click at [351, 75] on div "button" at bounding box center [352, 73] width 8 height 3
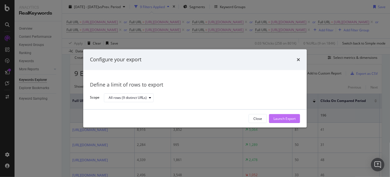
click at [272, 119] on button "Launch Export" at bounding box center [284, 118] width 31 height 9
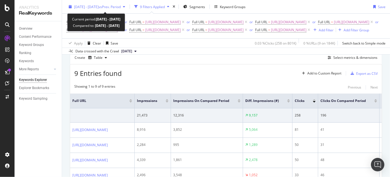
click at [121, 9] on span "vs Prev. Period" at bounding box center [110, 6] width 22 height 5
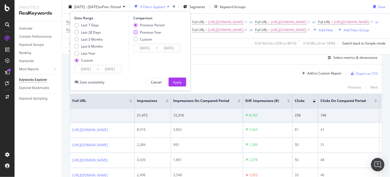
click at [152, 34] on div "Previous Year" at bounding box center [151, 32] width 22 height 5
type input "[DATE]"
click at [178, 81] on div "Apply" at bounding box center [177, 81] width 9 height 5
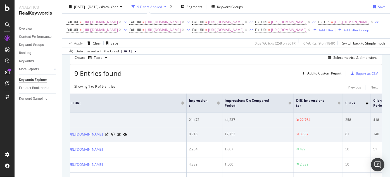
scroll to position [0, 6]
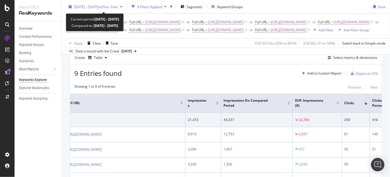
click at [118, 4] on span "vs Prev. Year" at bounding box center [108, 6] width 19 height 5
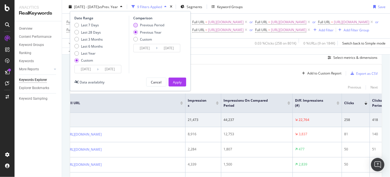
click at [144, 26] on div "Previous Period" at bounding box center [152, 25] width 24 height 5
type input "[DATE]"
click at [172, 80] on button "Apply" at bounding box center [177, 81] width 18 height 9
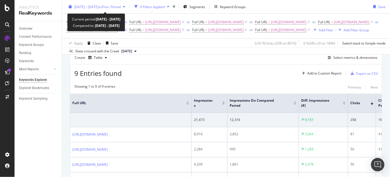
click at [99, 8] on span "[DATE] - [DATE]" at bounding box center [86, 6] width 25 height 5
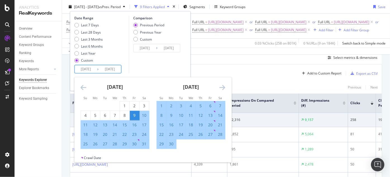
click at [90, 70] on input "[DATE]" at bounding box center [86, 69] width 22 height 8
click at [84, 85] on icon "Move backward to switch to the previous month." at bounding box center [83, 87] width 6 height 7
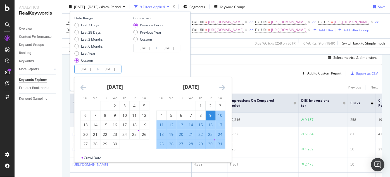
click at [84, 85] on icon "Move backward to switch to the previous month." at bounding box center [83, 87] width 6 height 7
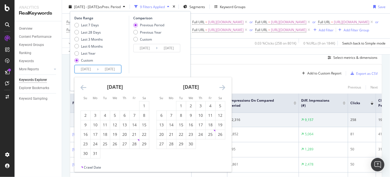
click at [83, 85] on icon "Move backward to switch to the previous month." at bounding box center [83, 87] width 6 height 7
click at [87, 113] on div "2" at bounding box center [85, 115] width 9 height 6
type input "[DATE]"
type input "2024/07/24"
type input "2025/02/01"
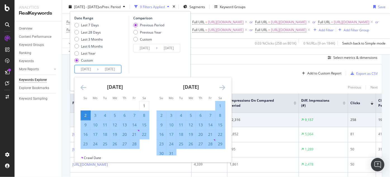
click at [223, 87] on icon "Move forward to switch to the next month." at bounding box center [222, 87] width 6 height 7
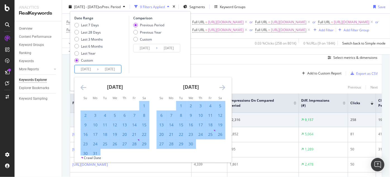
click at [223, 87] on icon "Move forward to switch to the next month." at bounding box center [222, 87] width 6 height 7
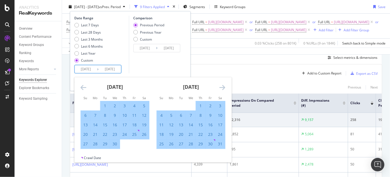
click at [201, 116] on div "8" at bounding box center [200, 115] width 9 height 6
type input "[DATE]"
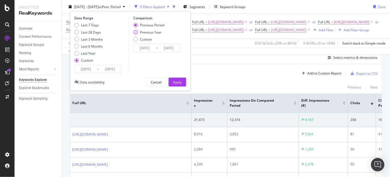
click at [156, 34] on div "Previous Year" at bounding box center [151, 32] width 22 height 5
type input "[DATE]"
click at [183, 80] on button "Apply" at bounding box center [177, 81] width 18 height 9
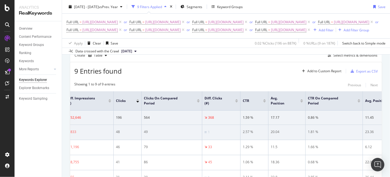
scroll to position [0, 290]
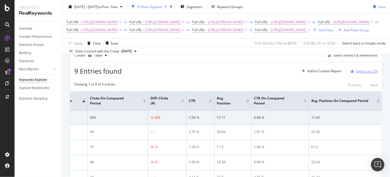
click at [365, 75] on div "Export as CSV" at bounding box center [362, 71] width 29 height 8
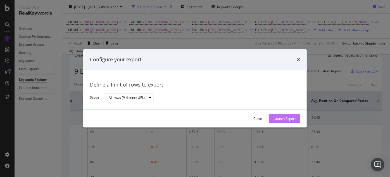
click at [288, 119] on div "Launch Export" at bounding box center [285, 118] width 22 height 5
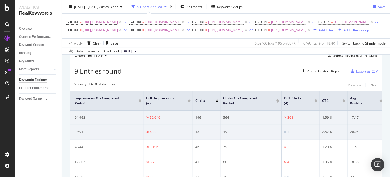
scroll to position [0, 155]
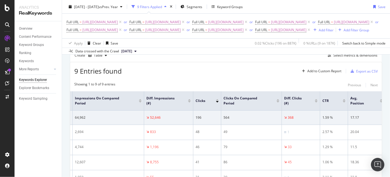
click at [352, 34] on div "Full URL = https://www.supplyhouse.com/Pipe-Vise or Full URL = https://www.supp…" at bounding box center [225, 26] width 319 height 16
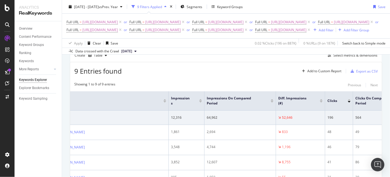
scroll to position [127, 0]
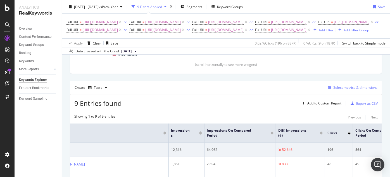
click at [328, 89] on icon "button" at bounding box center [329, 87] width 3 height 3
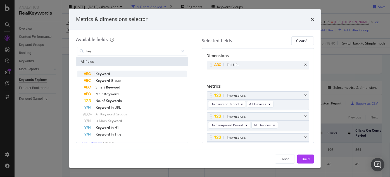
click at [117, 72] on div "Keyword" at bounding box center [135, 73] width 103 height 7
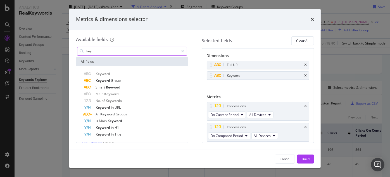
click at [130, 52] on input "key" at bounding box center [132, 51] width 93 height 8
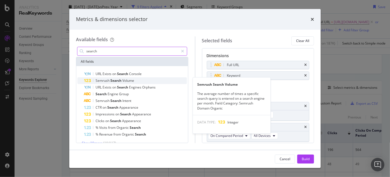
type input "search"
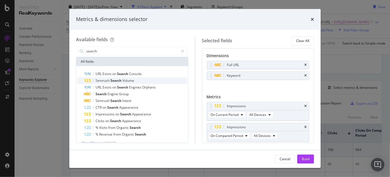
click at [132, 78] on span "Volume" at bounding box center [128, 80] width 12 height 5
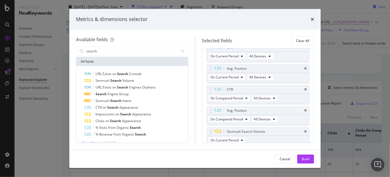
scroll to position [185, 0]
click at [310, 155] on button "Build" at bounding box center [305, 158] width 17 height 9
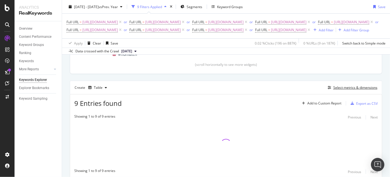
scroll to position [162, 0]
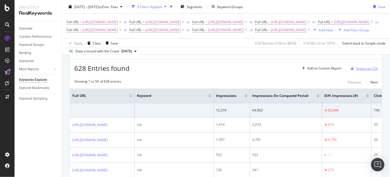
click at [365, 72] on div "Export as CSV" at bounding box center [362, 68] width 29 height 8
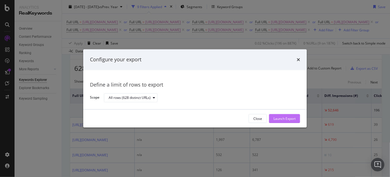
click at [291, 122] on div "Launch Export" at bounding box center [285, 118] width 22 height 8
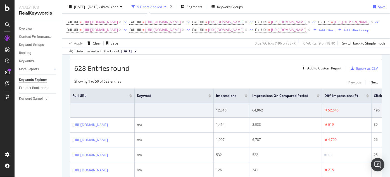
click at [344, 5] on div "2025 Feb. 2nd - May. 8th vs Prev. Year 9 Filters Applied Segments Keyword Group…" at bounding box center [226, 7] width 328 height 11
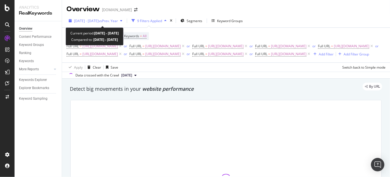
click at [89, 21] on span "[DATE] - [DATE]" at bounding box center [86, 20] width 25 height 5
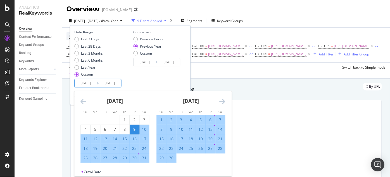
click at [93, 84] on input "[DATE]" at bounding box center [86, 83] width 22 height 8
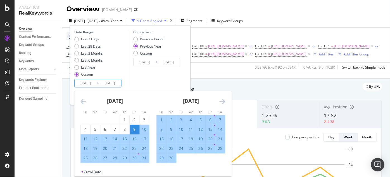
click at [133, 127] on div "9" at bounding box center [134, 129] width 9 height 6
click at [220, 102] on icon "Move forward to switch to the next month." at bounding box center [222, 101] width 6 height 7
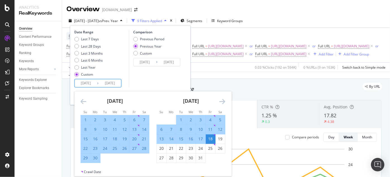
click at [220, 102] on icon "Move forward to switch to the next month." at bounding box center [222, 101] width 6 height 7
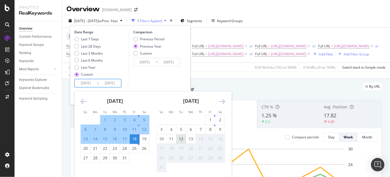
click at [184, 137] on div "12" at bounding box center [180, 139] width 9 height 6
type input "[DATE]"
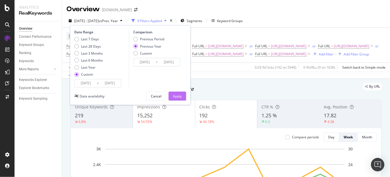
click at [174, 98] on div "Apply" at bounding box center [177, 96] width 9 height 8
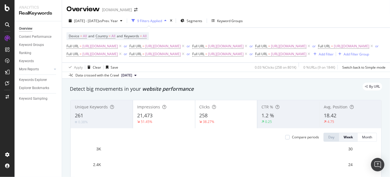
scroll to position [26, 0]
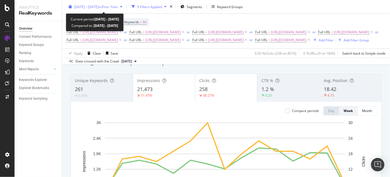
click at [96, 9] on span "[DATE] - [DATE]" at bounding box center [86, 6] width 25 height 5
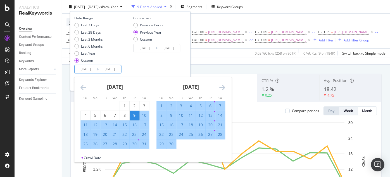
click at [90, 70] on input "[DATE]" at bounding box center [86, 69] width 22 height 8
click at [83, 85] on icon "Move backward to switch to the previous month." at bounding box center [83, 87] width 6 height 7
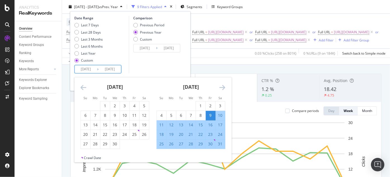
click at [83, 85] on icon "Move backward to switch to the previous month." at bounding box center [83, 87] width 6 height 7
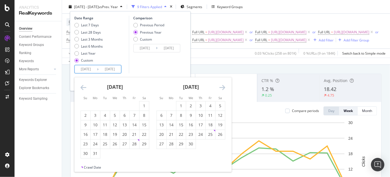
click at [83, 85] on icon "Move backward to switch to the previous month." at bounding box center [83, 87] width 6 height 7
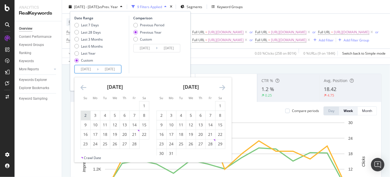
click at [86, 116] on div "2" at bounding box center [85, 115] width 9 height 6
type input "[DATE]"
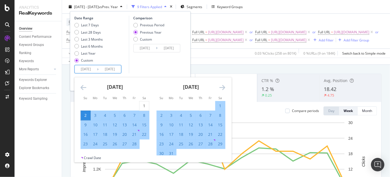
click at [224, 88] on icon "Move forward to switch to the next month." at bounding box center [222, 87] width 6 height 7
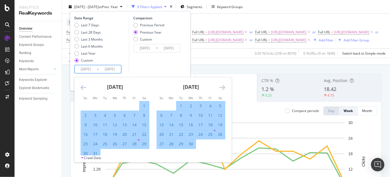
click at [224, 88] on icon "Move forward to switch to the next month." at bounding box center [222, 87] width 6 height 7
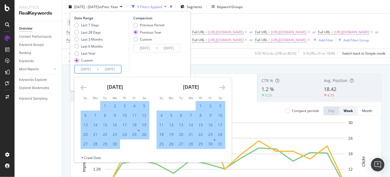
click at [201, 116] on div "8" at bounding box center [200, 115] width 9 height 6
type input "[DATE]"
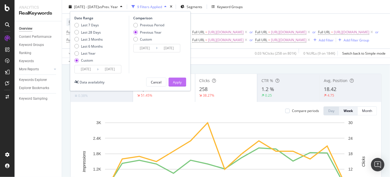
click at [178, 82] on div "Apply" at bounding box center [177, 81] width 9 height 5
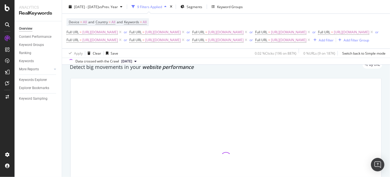
scroll to position [22, 0]
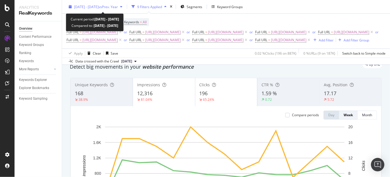
click at [99, 6] on span "[DATE] - [DATE]" at bounding box center [86, 6] width 25 height 5
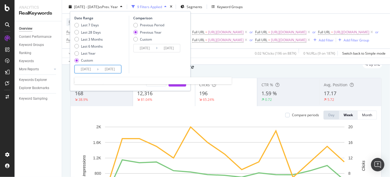
click at [91, 71] on input "[DATE]" at bounding box center [86, 69] width 22 height 8
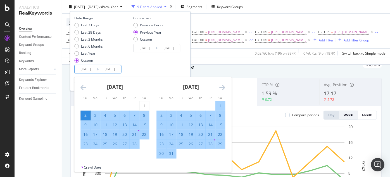
click at [223, 91] on icon "Move forward to switch to the next month." at bounding box center [222, 87] width 6 height 7
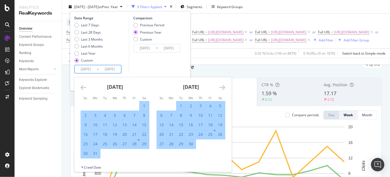
click at [223, 91] on icon "Move forward to switch to the next month." at bounding box center [222, 87] width 6 height 7
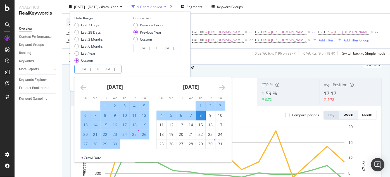
click at [223, 91] on icon "Move forward to switch to the next month." at bounding box center [222, 87] width 6 height 7
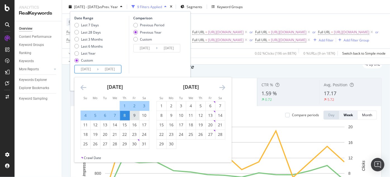
click at [134, 116] on div "9" at bounding box center [134, 115] width 9 height 6
type input "[DATE]"
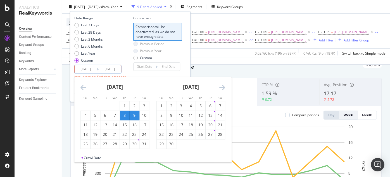
click at [137, 112] on div "9" at bounding box center [134, 115] width 9 height 6
type input "[DATE]"
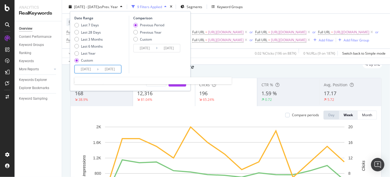
click at [91, 71] on input "[DATE]" at bounding box center [86, 69] width 22 height 8
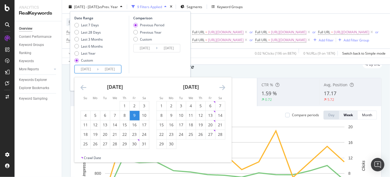
click at [224, 84] on icon "Move forward to switch to the next month." at bounding box center [222, 87] width 6 height 7
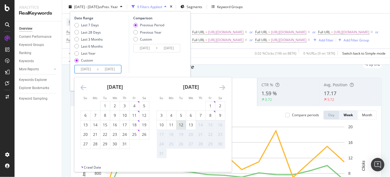
click at [182, 124] on div "12" at bounding box center [180, 125] width 9 height 6
type input "[DATE]"
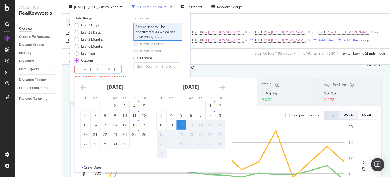
click at [85, 68] on input "[DATE]" at bounding box center [86, 69] width 22 height 8
click at [83, 90] on icon "Move backward to switch to the previous month." at bounding box center [83, 87] width 6 height 7
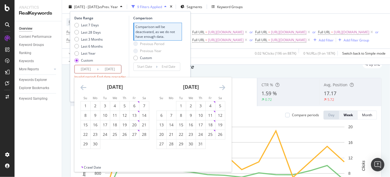
click at [83, 90] on icon "Move backward to switch to the previous month." at bounding box center [83, 87] width 6 height 7
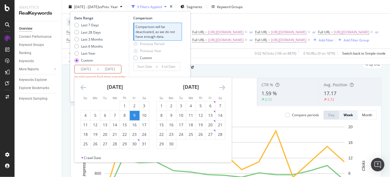
click at [133, 116] on div "9" at bounding box center [134, 115] width 9 height 6
type input "[DATE]"
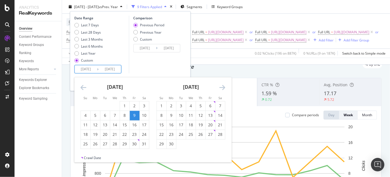
click at [223, 89] on icon "Move forward to switch to the next month." at bounding box center [222, 87] width 6 height 7
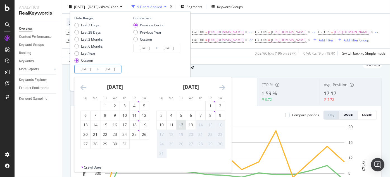
click at [184, 123] on div "12" at bounding box center [180, 125] width 9 height 6
type input "[DATE]"
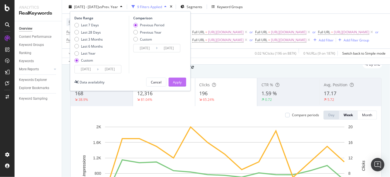
click at [174, 85] on div "Apply" at bounding box center [177, 82] width 9 height 8
